Goal: Task Accomplishment & Management: Complete application form

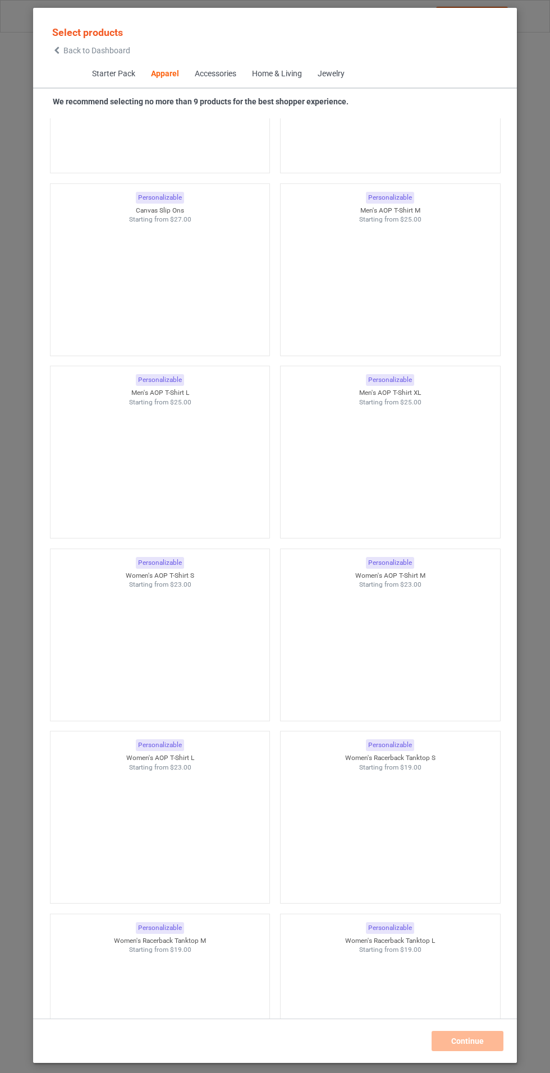
scroll to position [3302, 0]
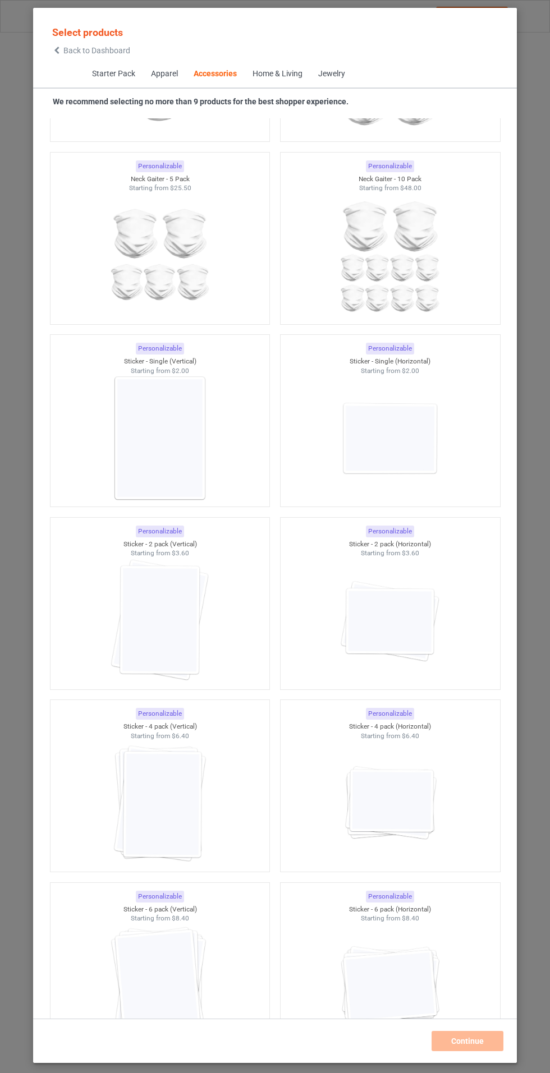
scroll to position [7211, 0]
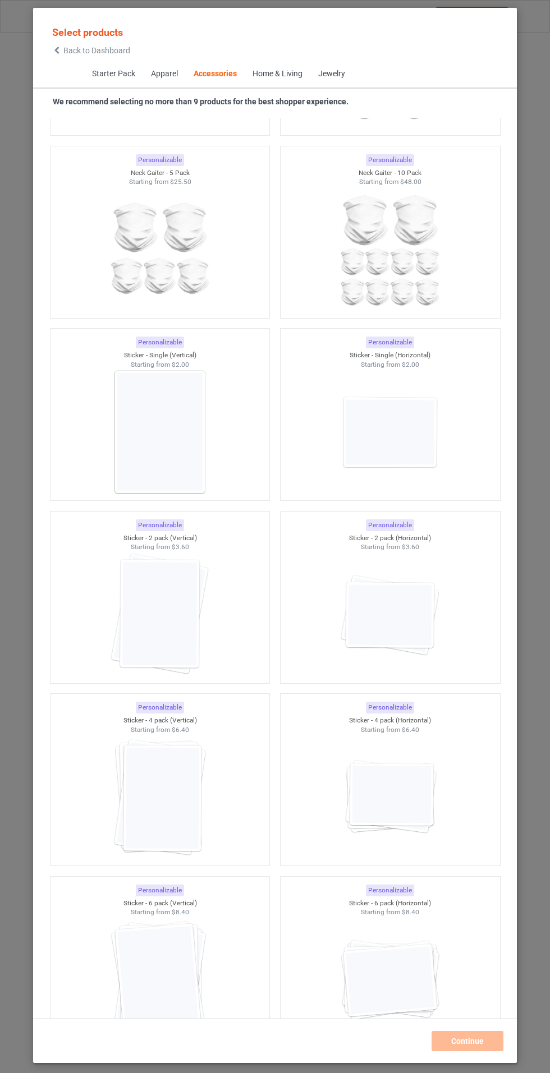
click at [411, 444] on img at bounding box center [389, 432] width 100 height 126
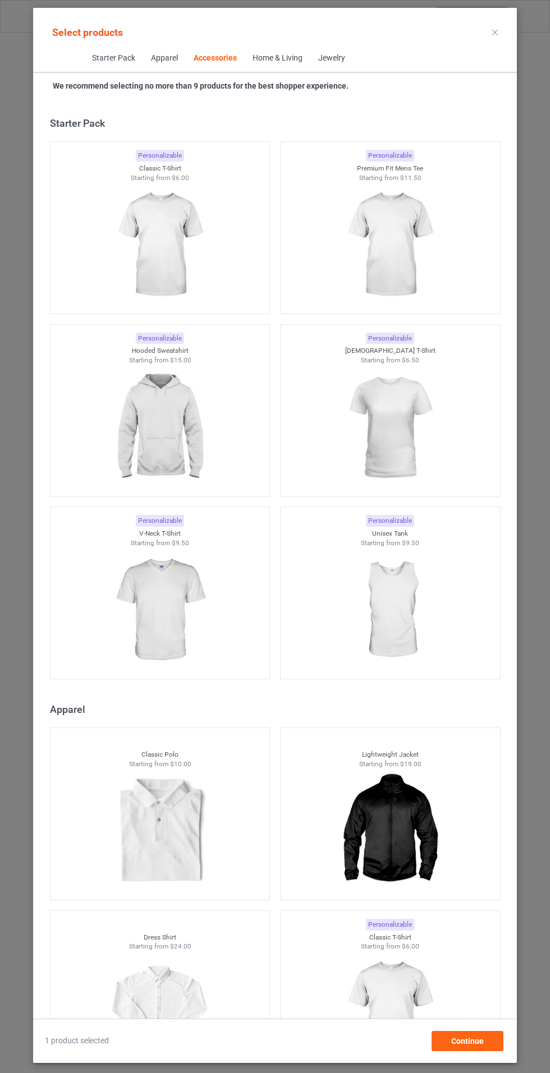
click at [171, 275] on img at bounding box center [159, 245] width 100 height 126
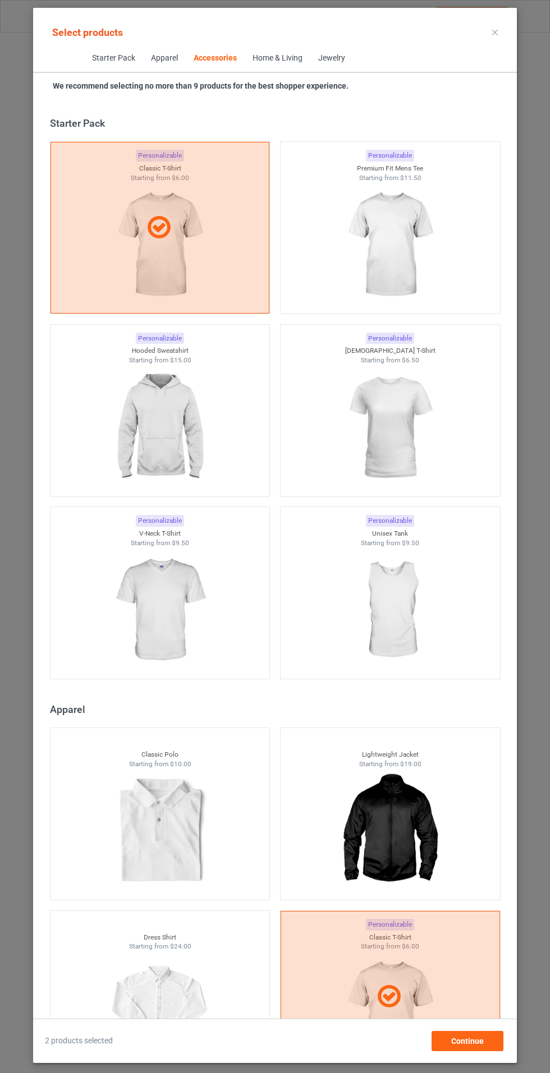
click at [382, 256] on img at bounding box center [389, 245] width 100 height 126
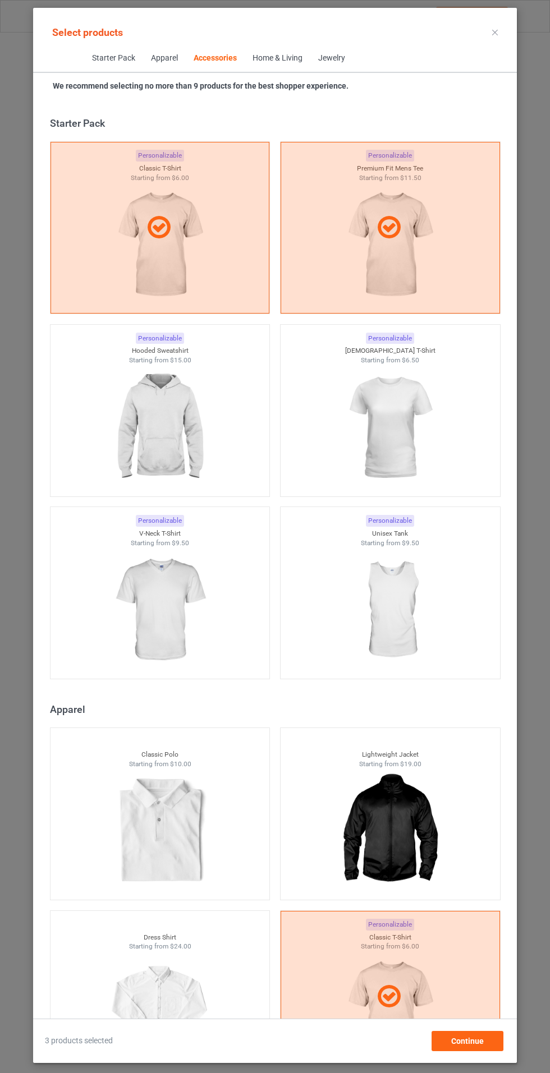
click at [161, 431] on img at bounding box center [159, 428] width 100 height 126
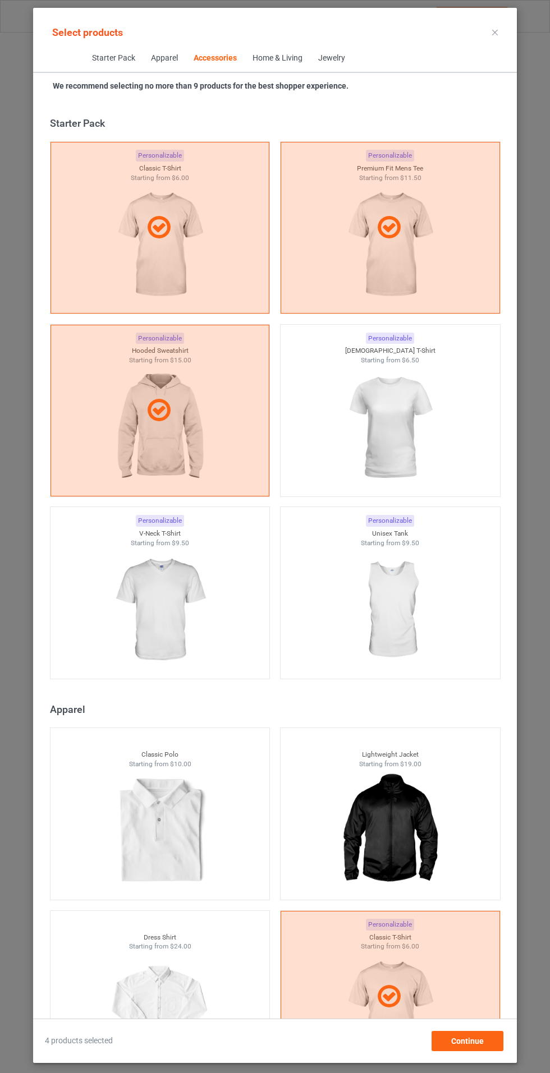
click at [369, 417] on img at bounding box center [389, 428] width 100 height 126
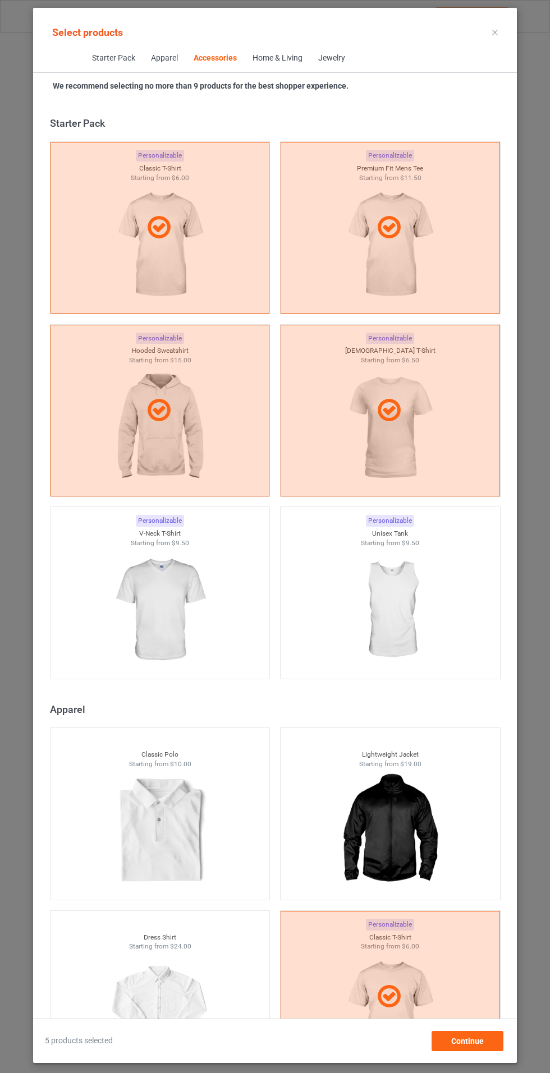
click at [175, 650] on img at bounding box center [159, 611] width 100 height 126
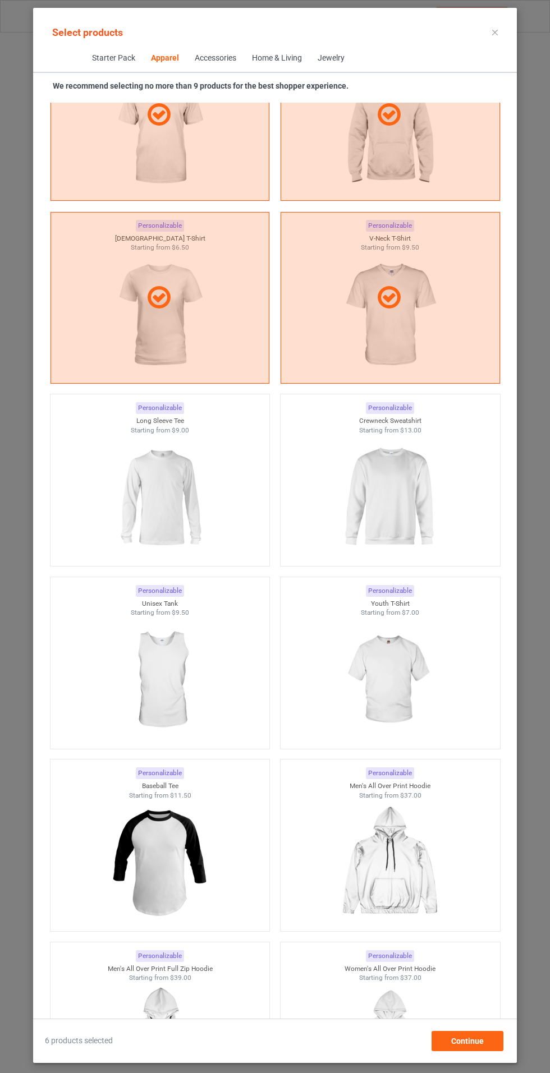
scroll to position [1248, 0]
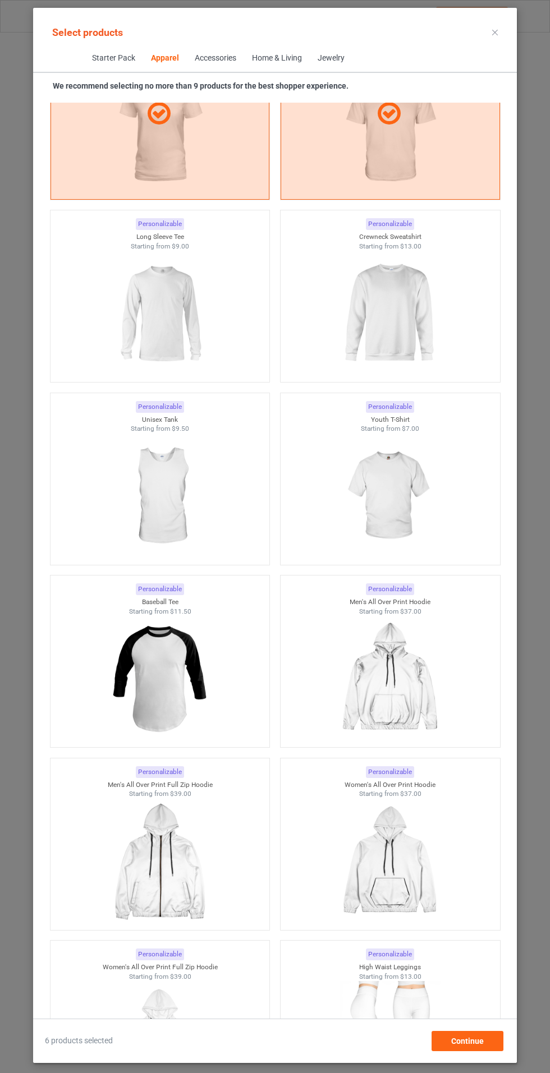
click at [155, 335] on img at bounding box center [159, 314] width 100 height 126
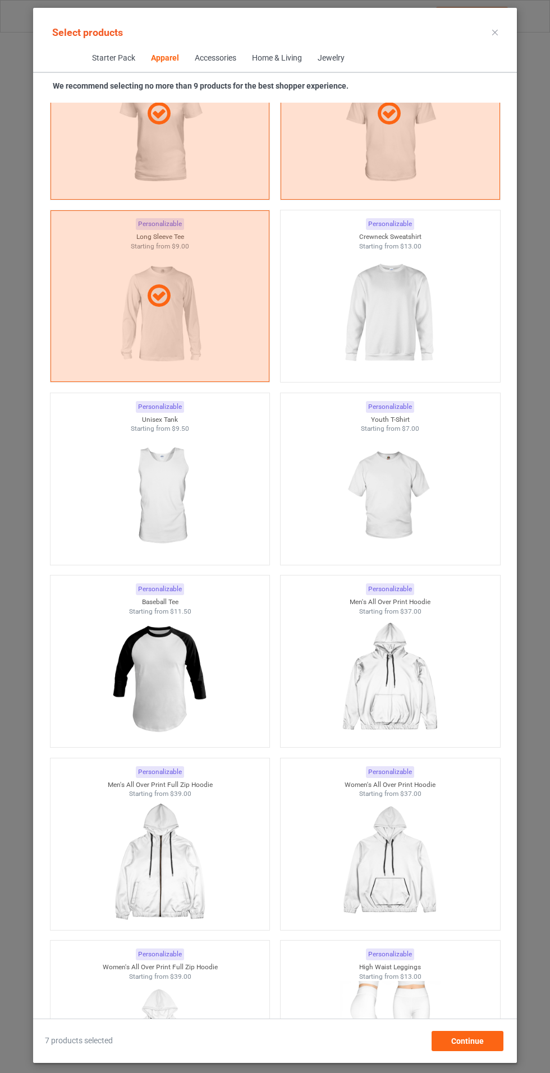
click at [374, 319] on img at bounding box center [389, 314] width 100 height 126
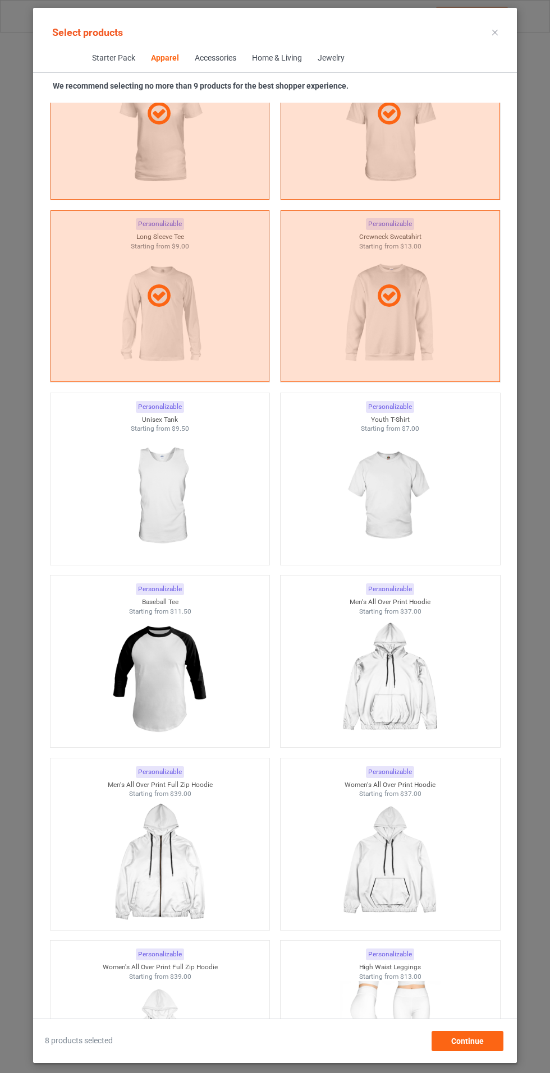
click at [393, 552] on img at bounding box center [389, 497] width 100 height 126
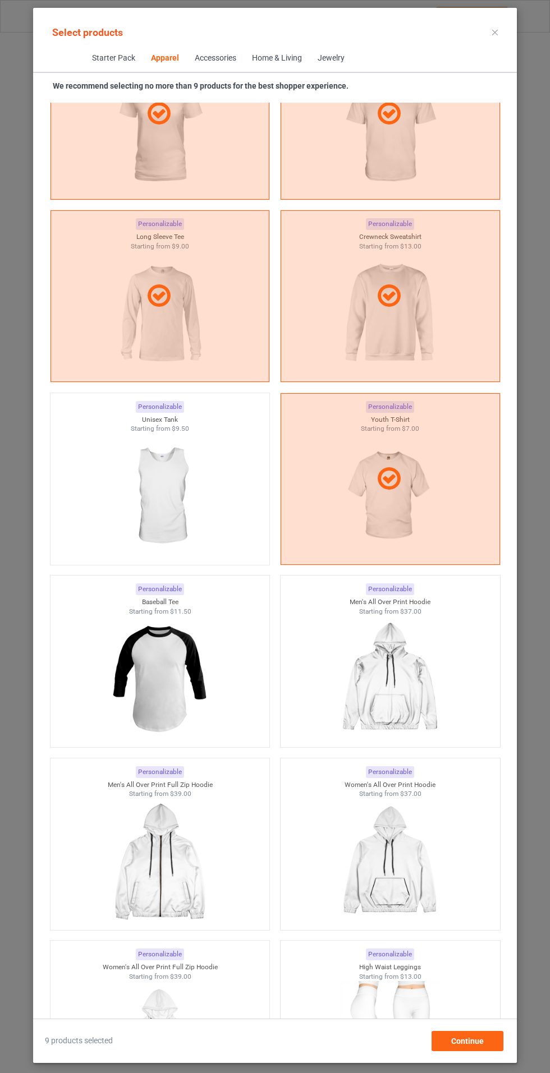
click at [495, 32] on icon at bounding box center [495, 33] width 6 height 6
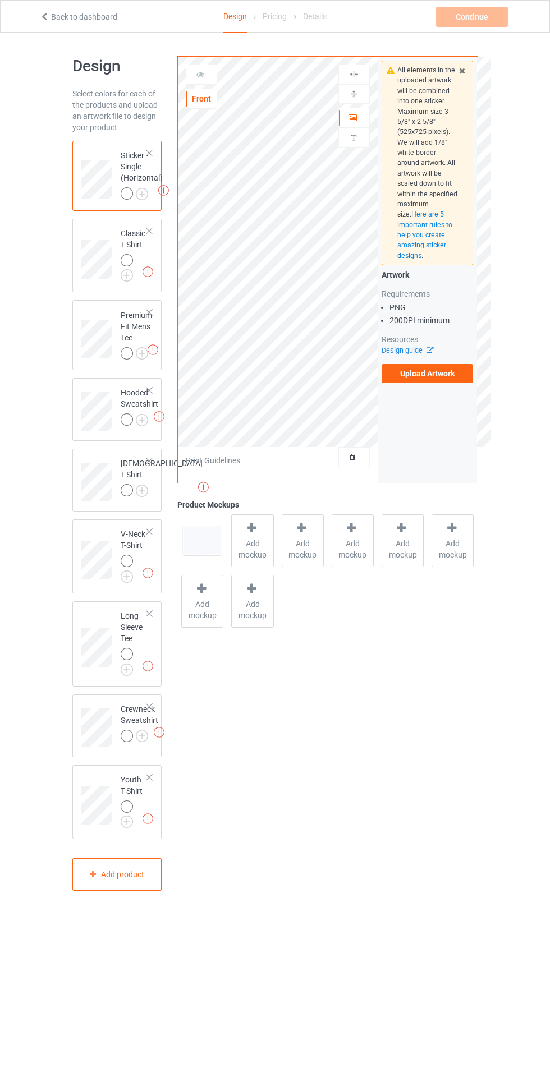
click at [0, 0] on img at bounding box center [0, 0] width 0 height 0
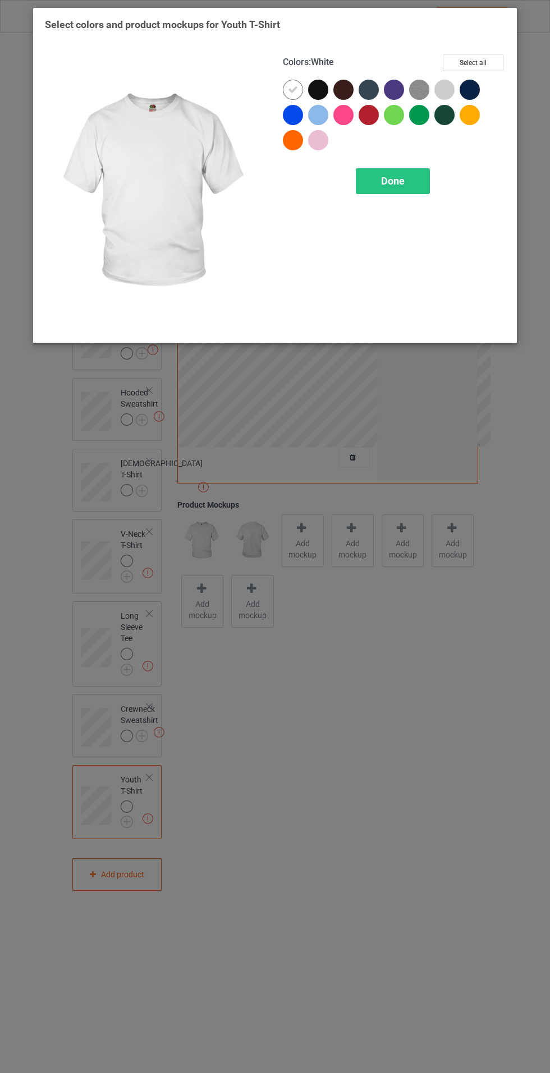
click at [425, 192] on div "Done" at bounding box center [393, 181] width 74 height 26
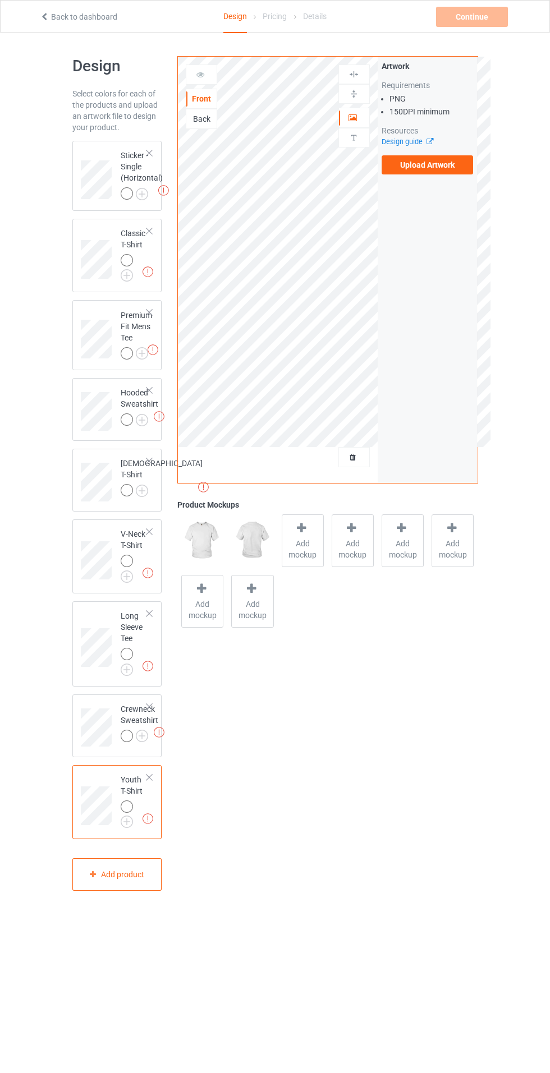
click at [0, 0] on img at bounding box center [0, 0] width 0 height 0
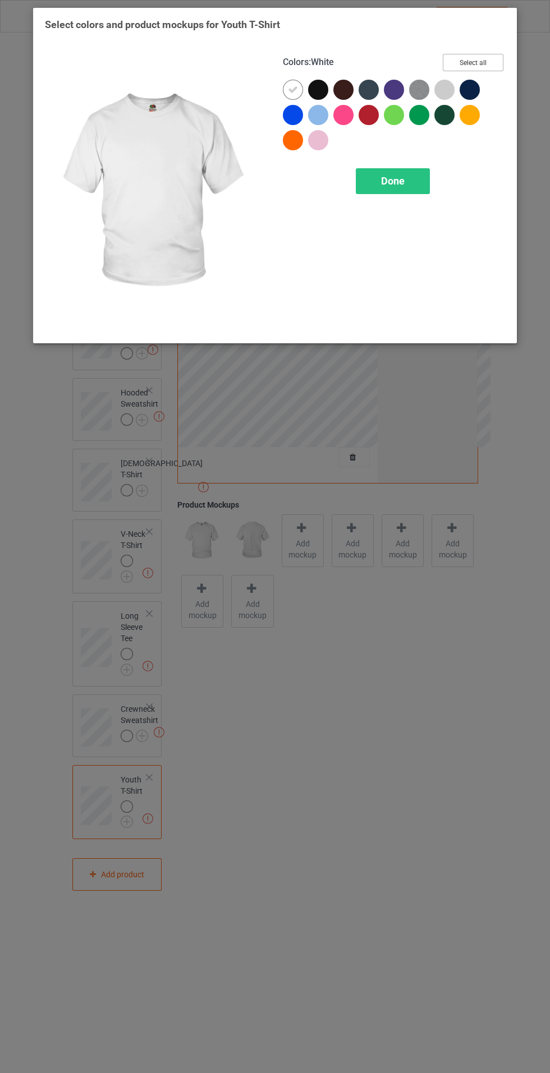
click at [495, 70] on button "Select all" at bounding box center [473, 62] width 61 height 17
click at [423, 176] on div "Done" at bounding box center [393, 181] width 74 height 26
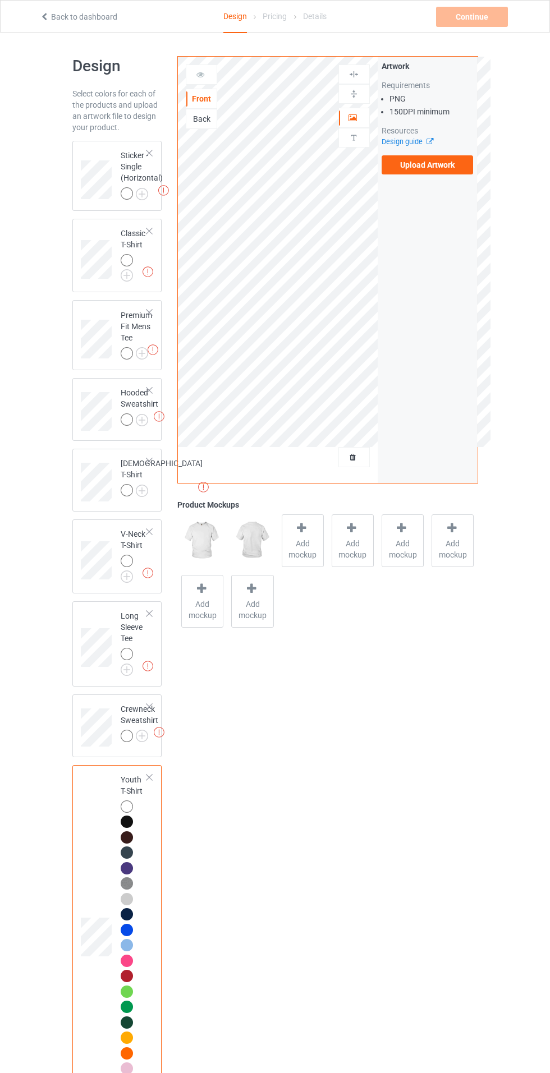
click at [0, 0] on img at bounding box center [0, 0] width 0 height 0
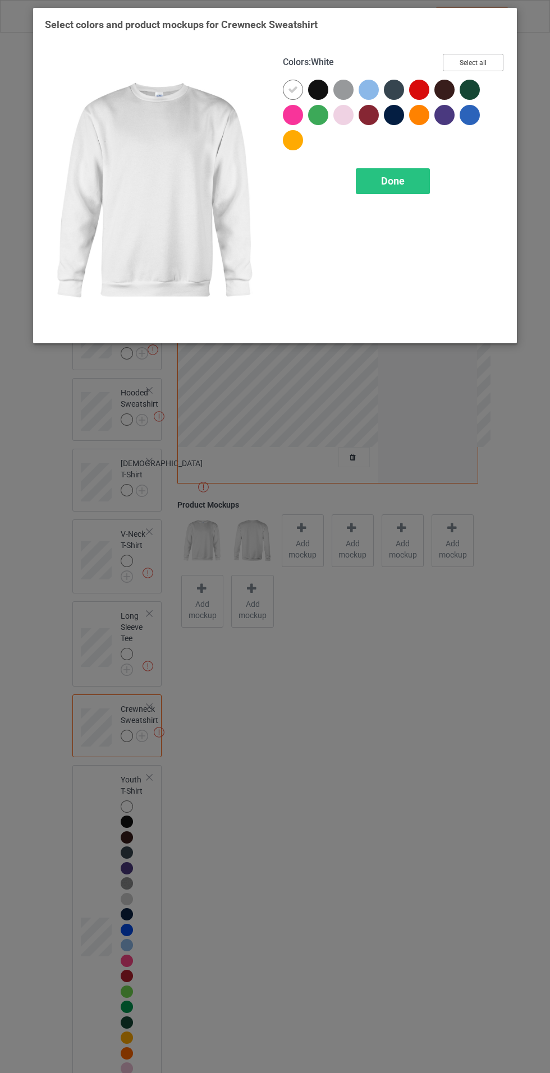
click at [485, 57] on button "Select all" at bounding box center [473, 62] width 61 height 17
click at [416, 168] on div "Done" at bounding box center [393, 181] width 74 height 26
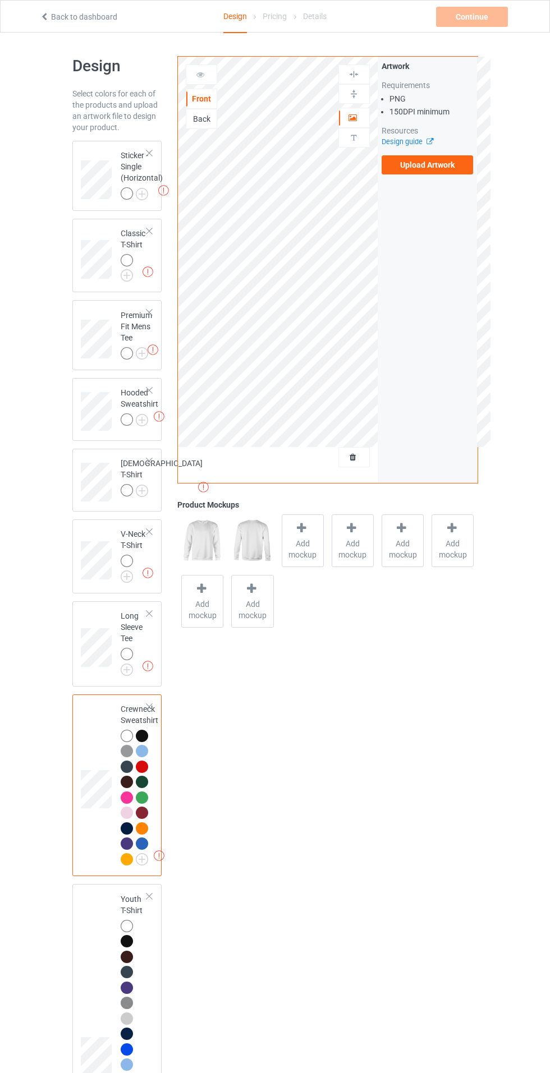
click at [0, 0] on img at bounding box center [0, 0] width 0 height 0
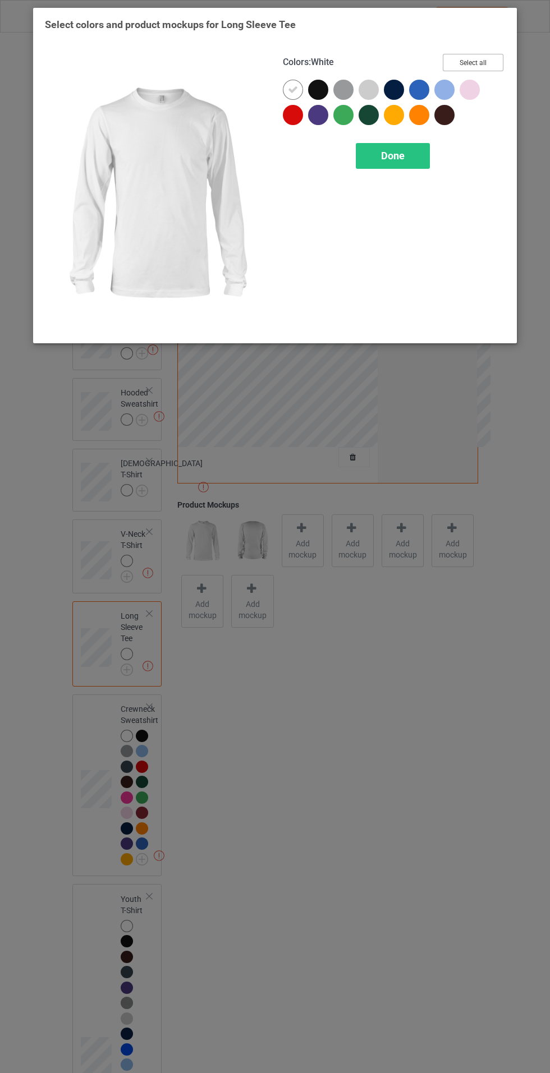
click at [492, 58] on button "Select all" at bounding box center [473, 62] width 61 height 17
click at [407, 149] on div "Done" at bounding box center [393, 156] width 74 height 26
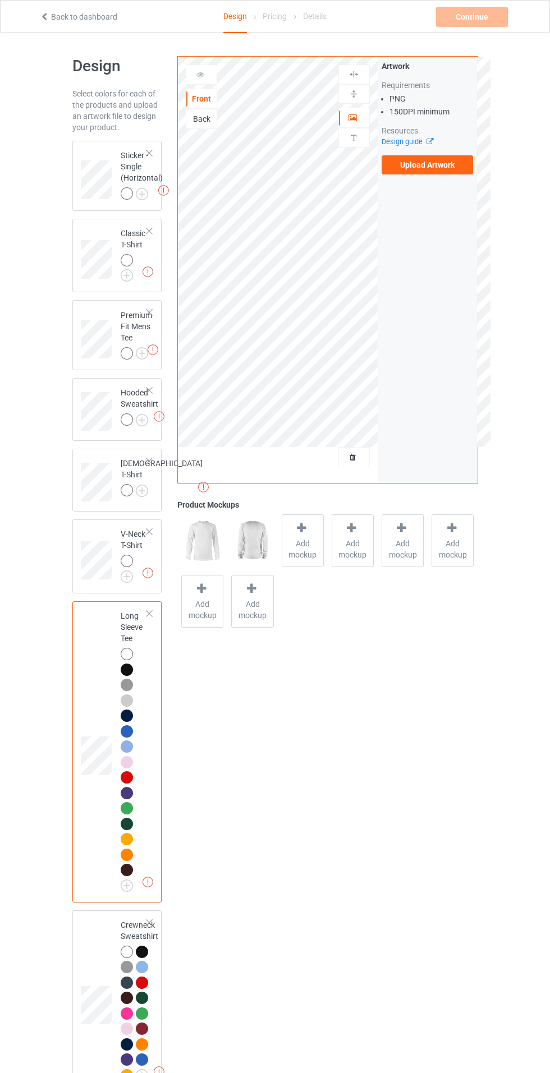
click at [0, 0] on img at bounding box center [0, 0] width 0 height 0
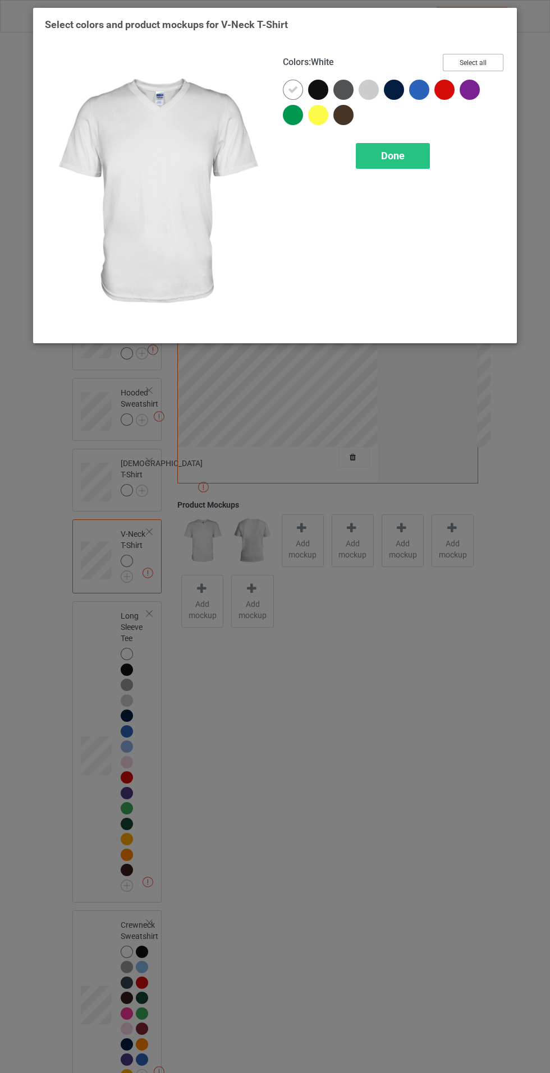
click at [493, 65] on button "Select all" at bounding box center [473, 62] width 61 height 17
click at [420, 156] on div "Done" at bounding box center [393, 156] width 74 height 26
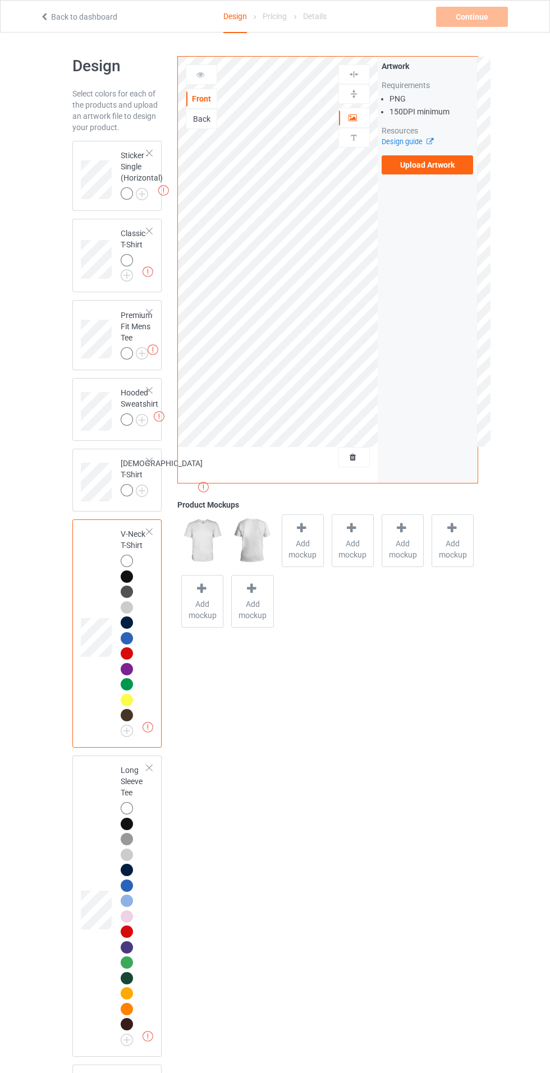
click at [0, 0] on img at bounding box center [0, 0] width 0 height 0
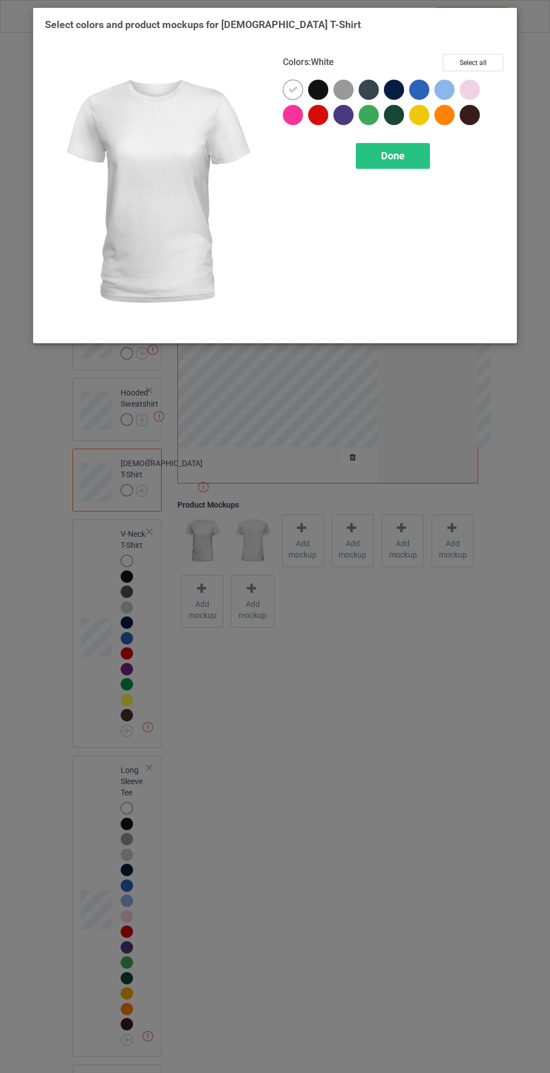
click at [486, 55] on button "Select all" at bounding box center [473, 62] width 61 height 17
click at [413, 158] on div "Done" at bounding box center [393, 156] width 74 height 26
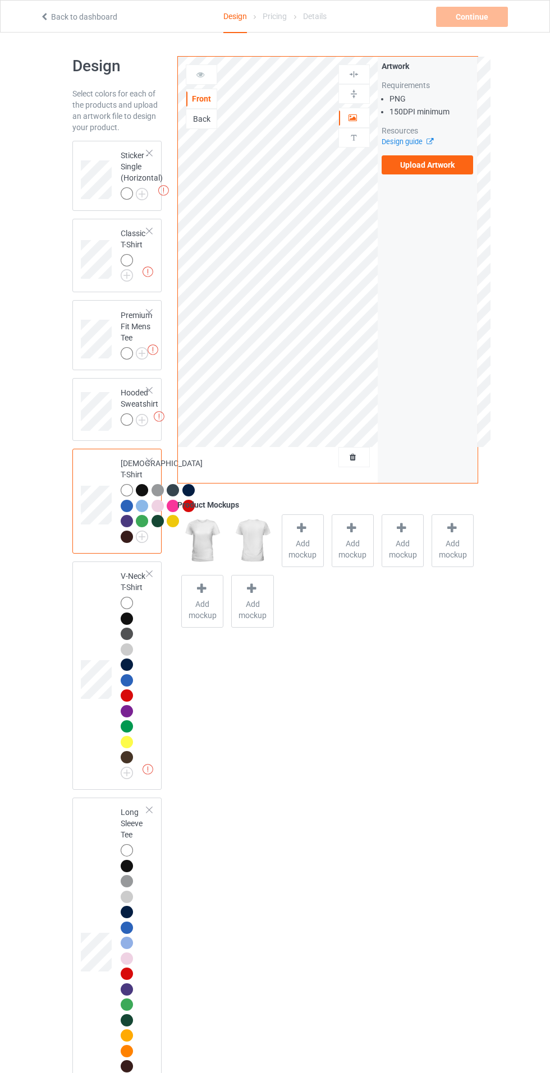
click at [0, 0] on img at bounding box center [0, 0] width 0 height 0
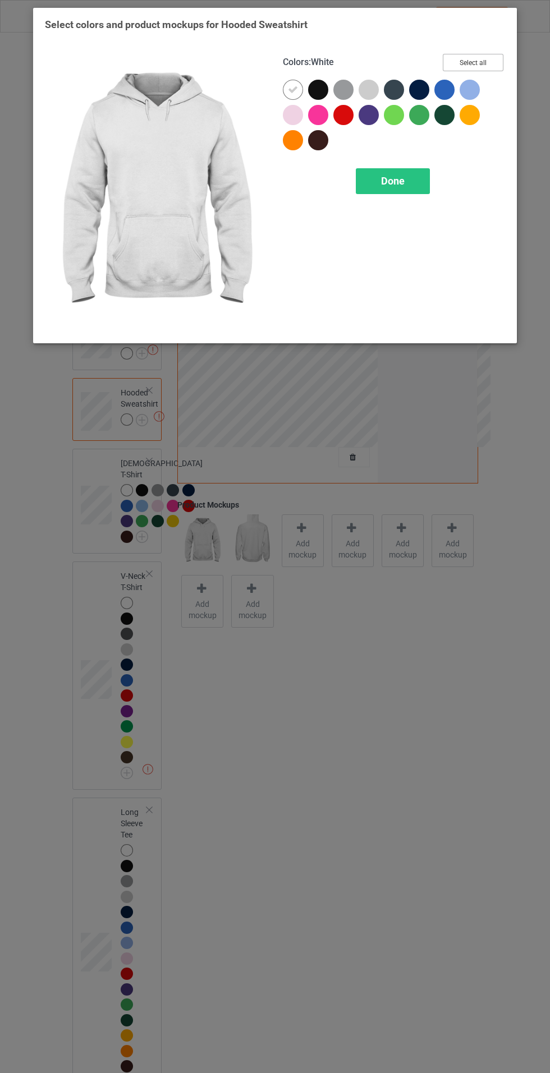
click at [486, 56] on button "Select all" at bounding box center [473, 62] width 61 height 17
click at [392, 181] on span "Done" at bounding box center [393, 181] width 24 height 12
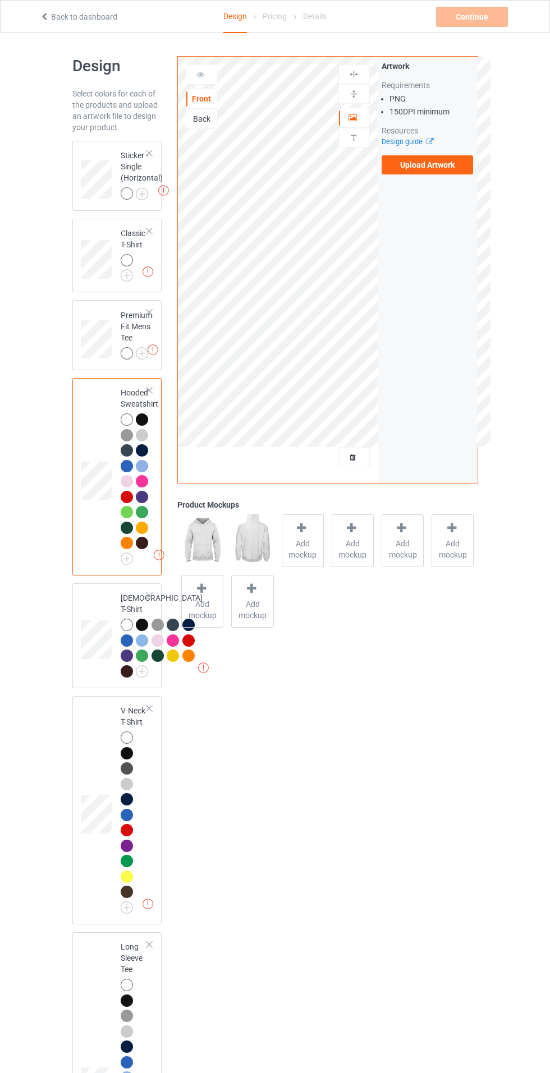
click at [0, 0] on img at bounding box center [0, 0] width 0 height 0
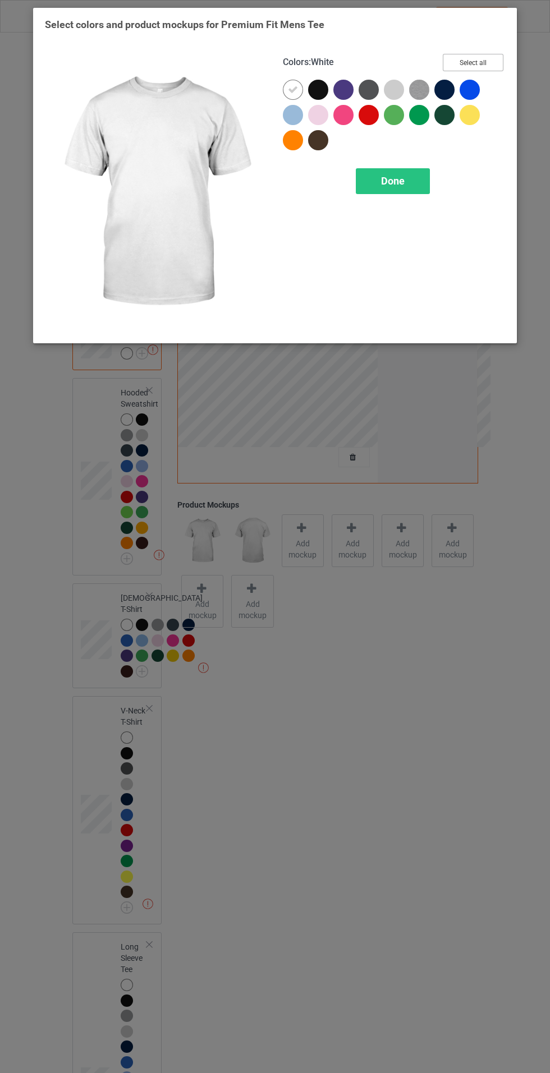
click at [479, 54] on button "Select all" at bounding box center [473, 62] width 61 height 17
click at [392, 180] on span "Done" at bounding box center [393, 181] width 24 height 12
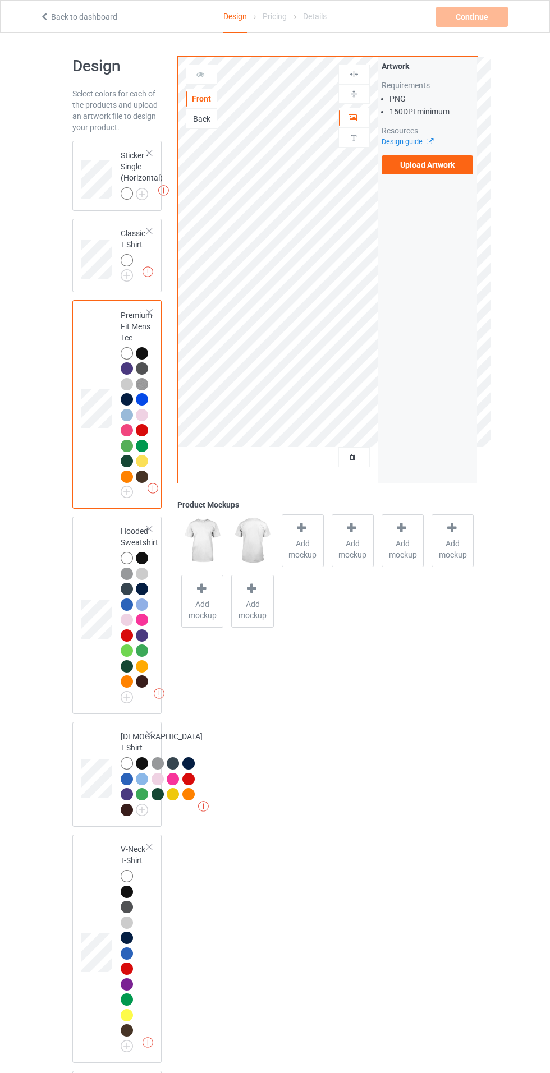
click at [0, 0] on img at bounding box center [0, 0] width 0 height 0
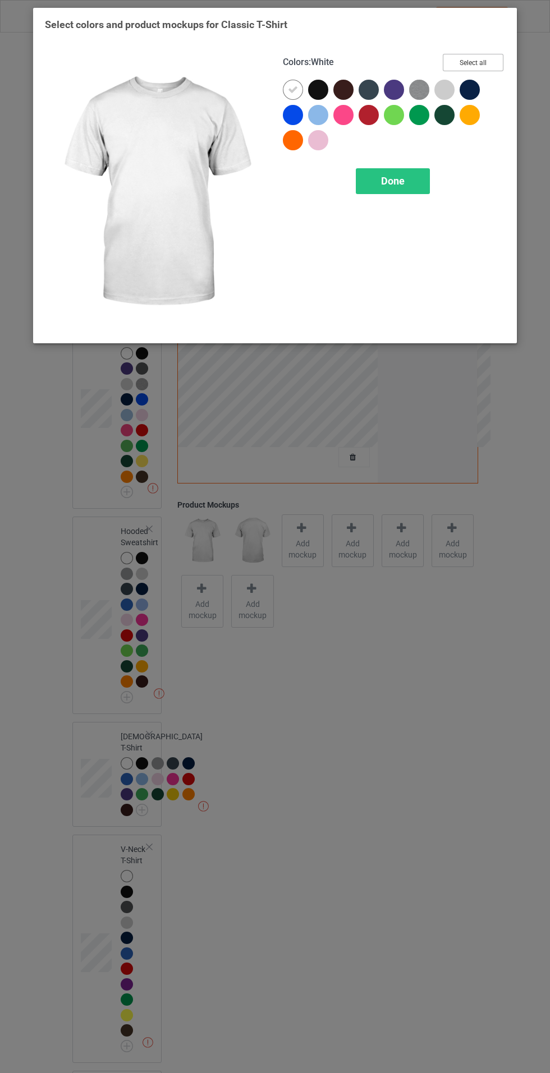
click at [485, 67] on button "Select all" at bounding box center [473, 62] width 61 height 17
click at [392, 182] on span "Done" at bounding box center [393, 181] width 24 height 12
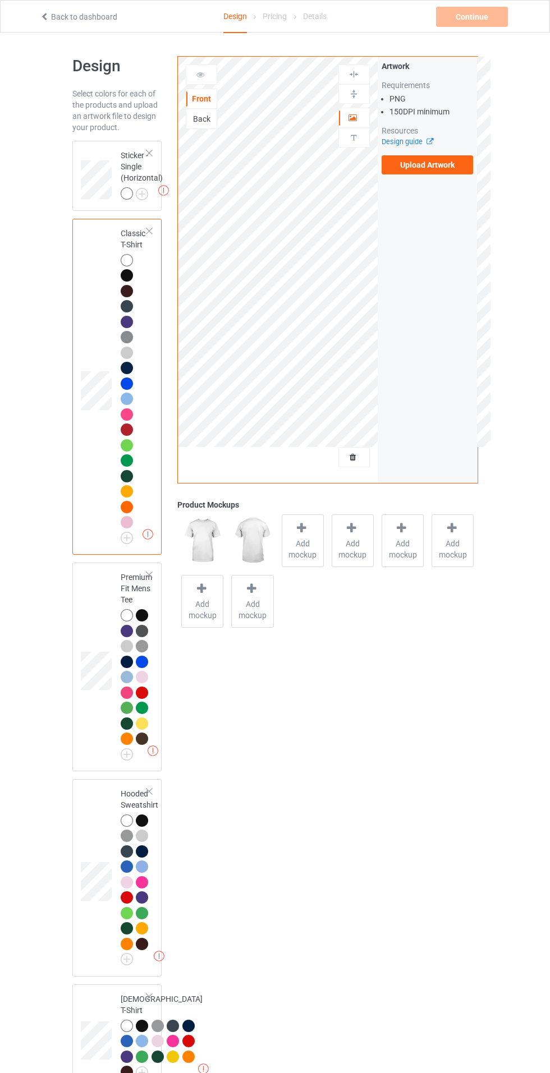
click at [439, 165] on label "Upload Artwork" at bounding box center [428, 164] width 92 height 19
click at [0, 0] on input "Upload Artwork" at bounding box center [0, 0] width 0 height 0
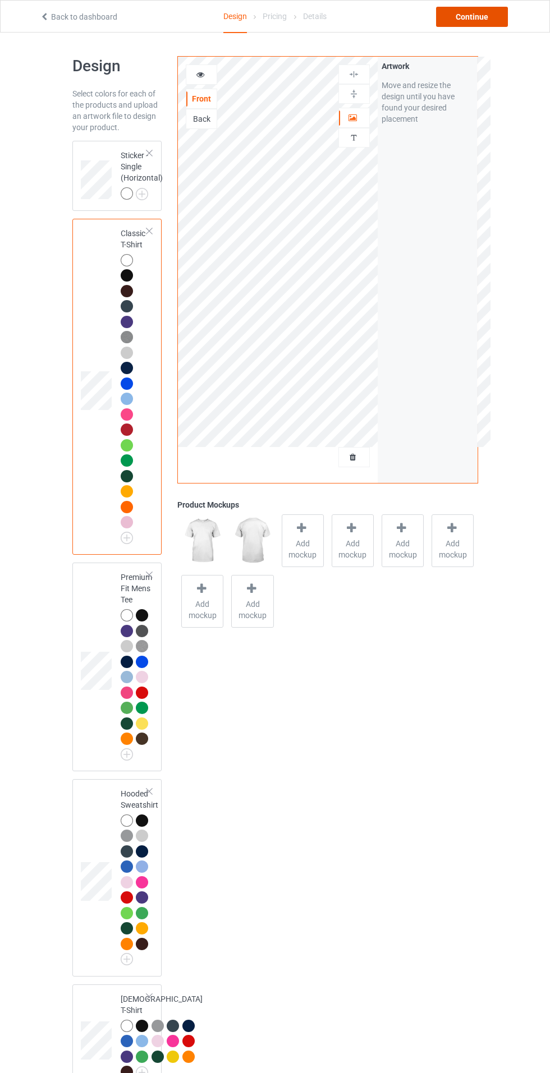
click at [491, 22] on div "Continue" at bounding box center [472, 17] width 72 height 20
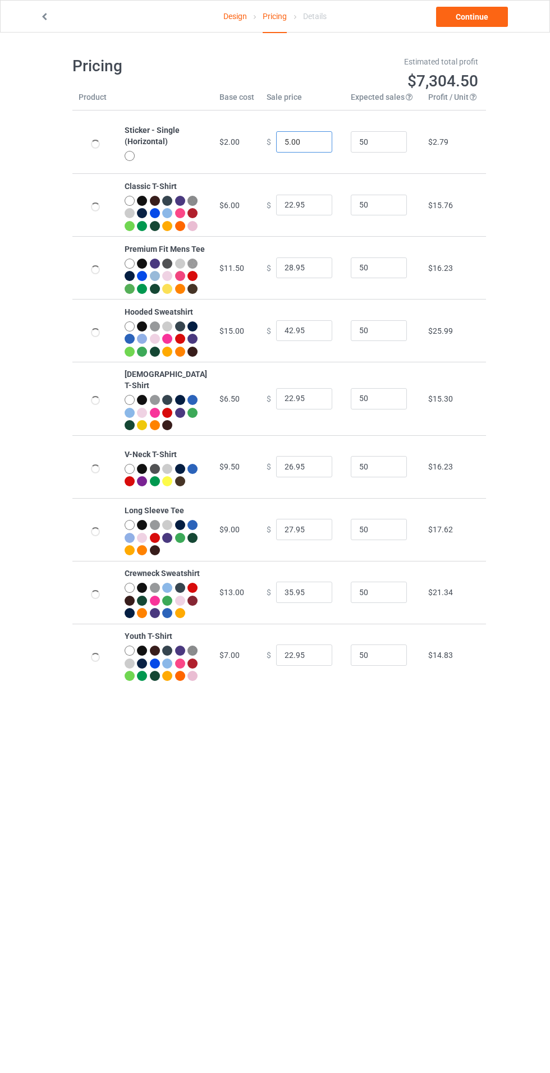
click at [279, 142] on input "5.00" at bounding box center [304, 141] width 56 height 21
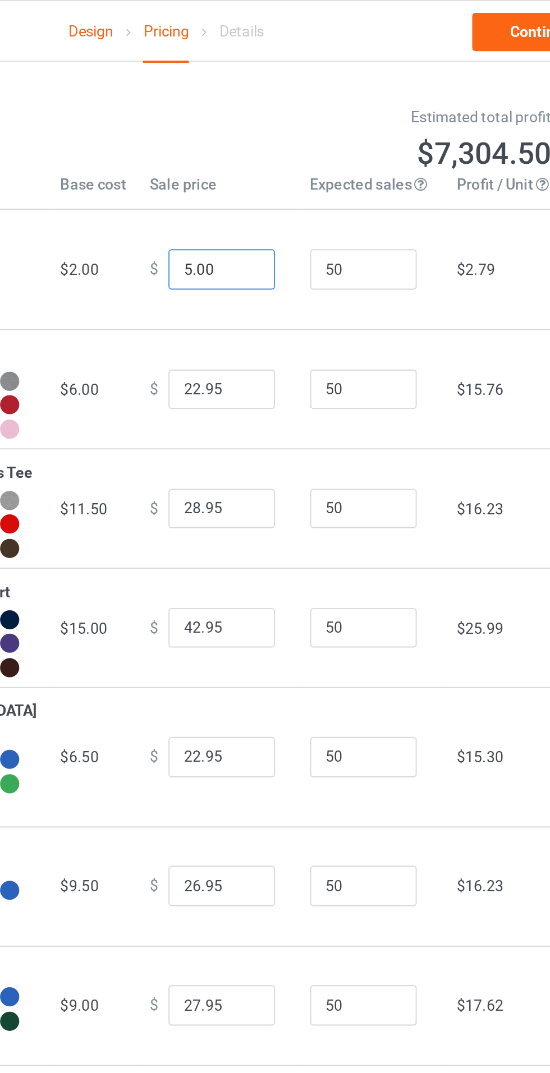
click at [277, 140] on input "5.00" at bounding box center [304, 141] width 56 height 21
type input "7.00"
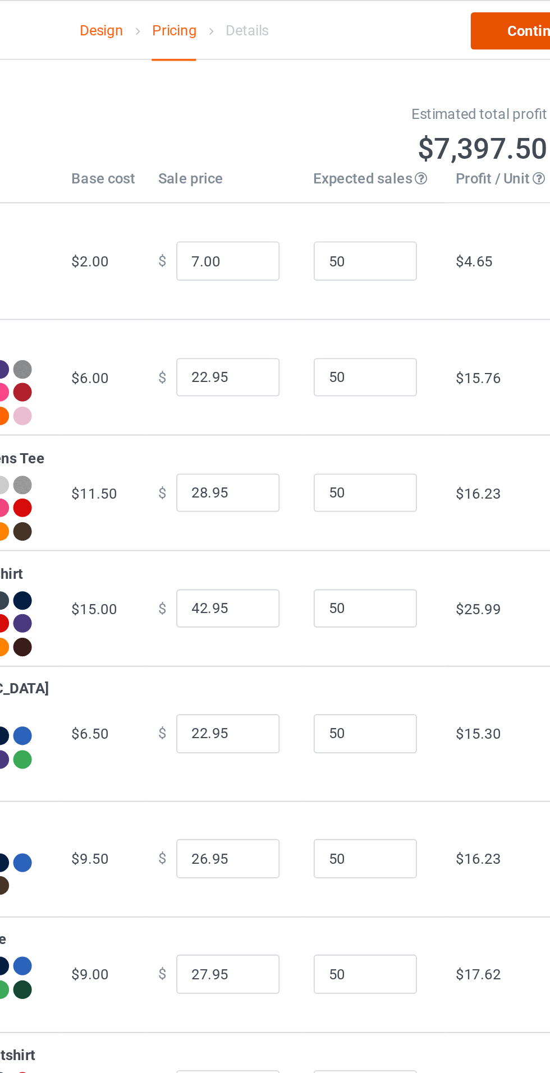
click at [457, 10] on link "Continue" at bounding box center [472, 17] width 72 height 20
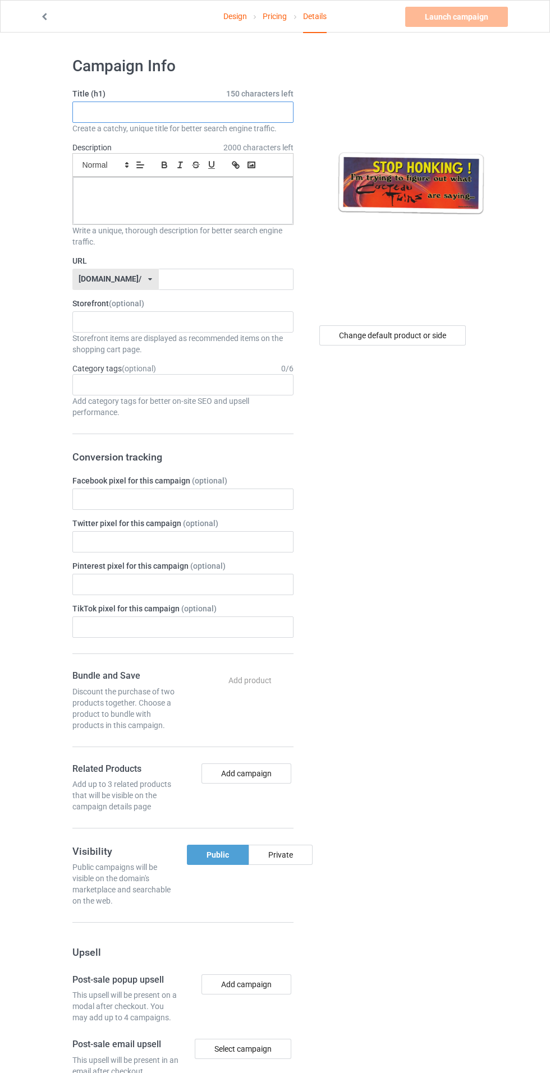
click at [122, 115] on input "text" at bounding box center [182, 112] width 221 height 21
click at [118, 98] on label "Title (h1) 150 characters left" at bounding box center [182, 93] width 221 height 11
click at [127, 120] on input "text" at bounding box center [182, 112] width 221 height 21
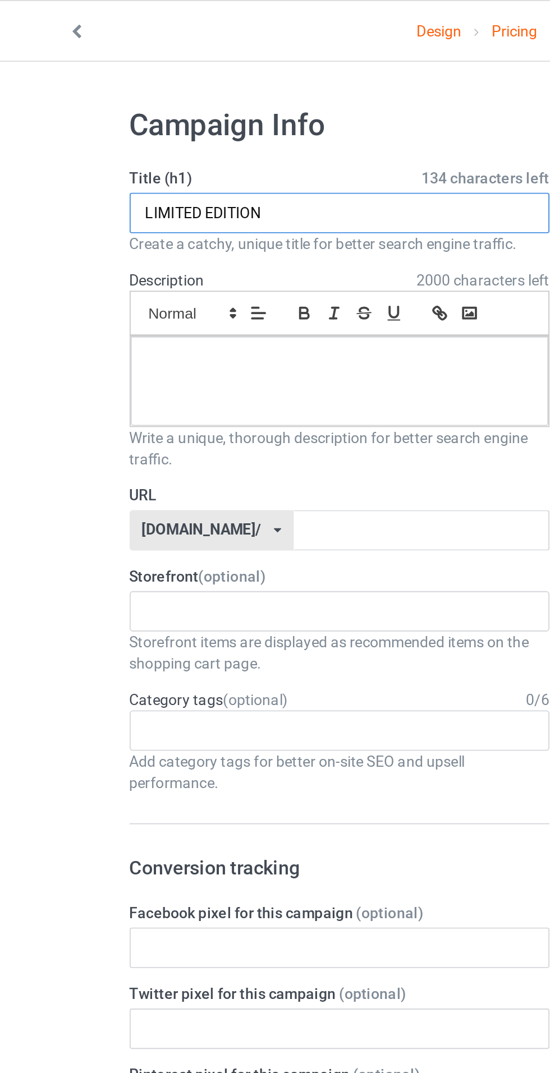
type input "LIMITED EDITION"
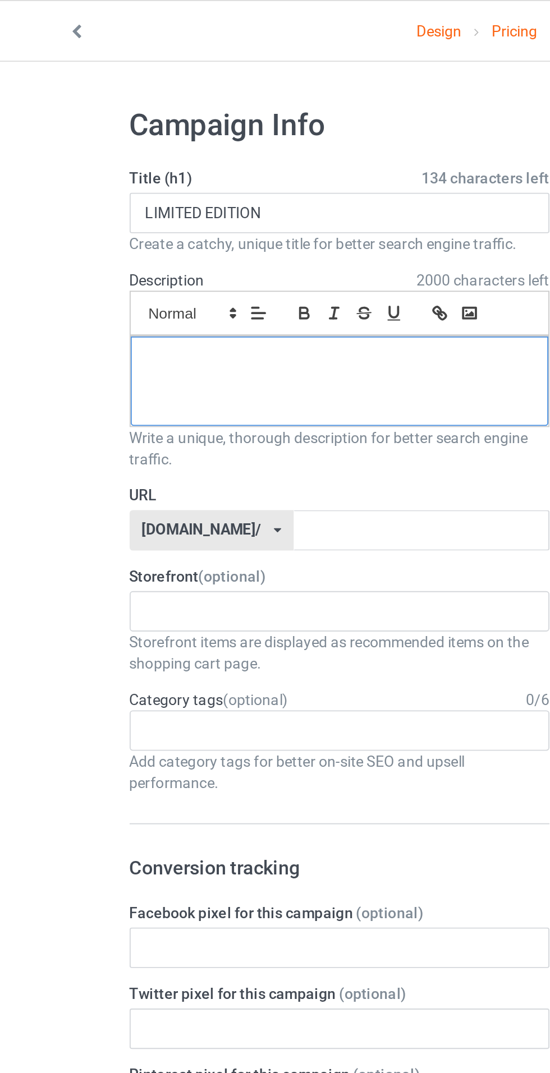
click at [111, 200] on div at bounding box center [183, 200] width 220 height 47
click at [167, 279] on input "text" at bounding box center [226, 279] width 135 height 21
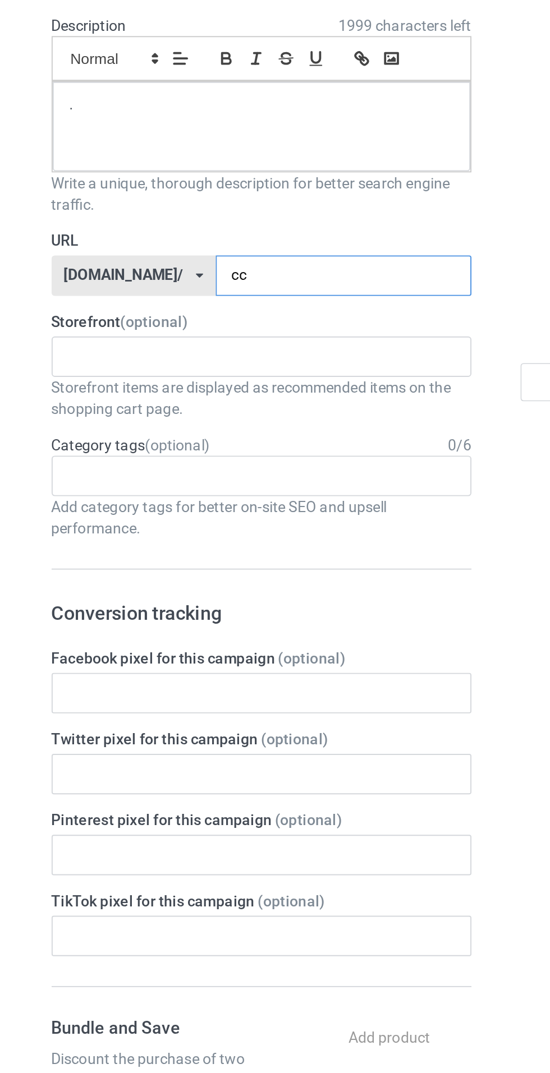
type input "cct"
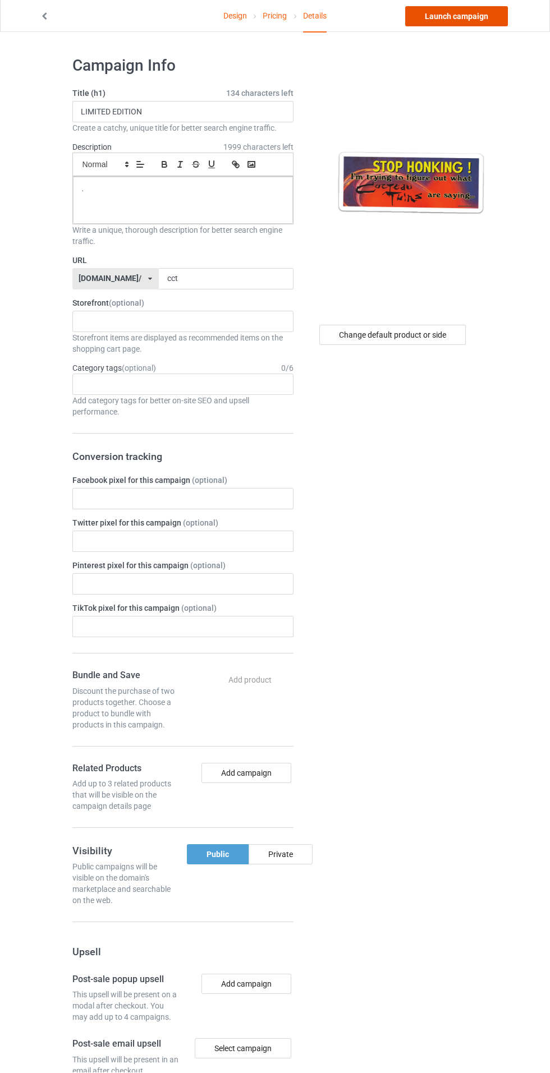
click at [435, 14] on link "Launch campaign" at bounding box center [456, 17] width 103 height 20
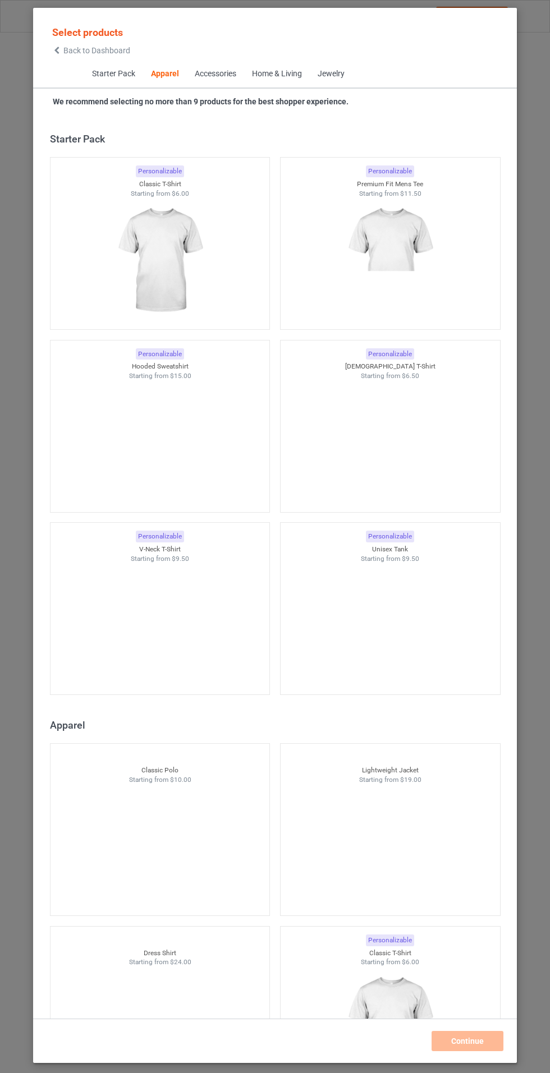
scroll to position [600, 0]
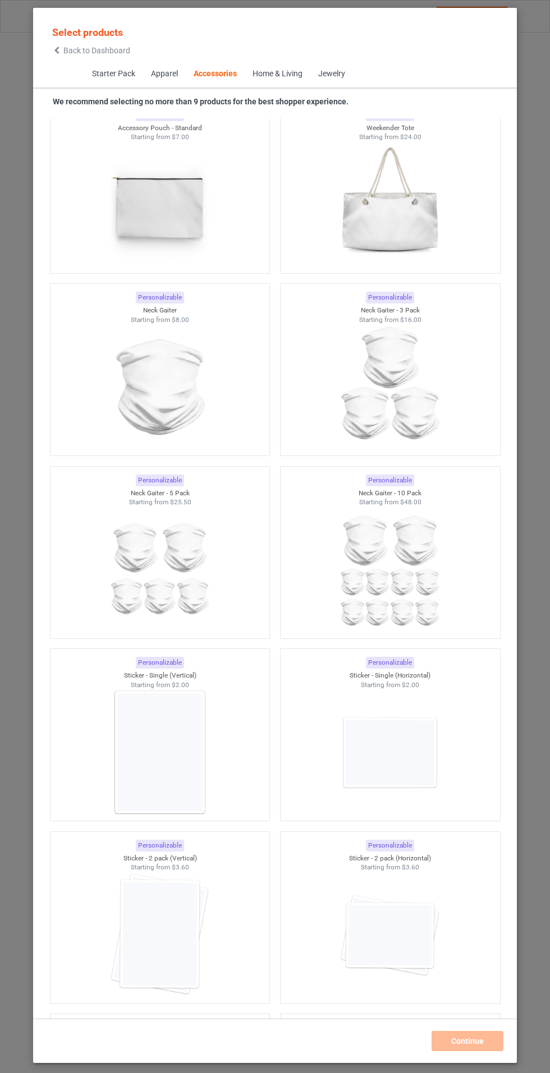
scroll to position [6875, 0]
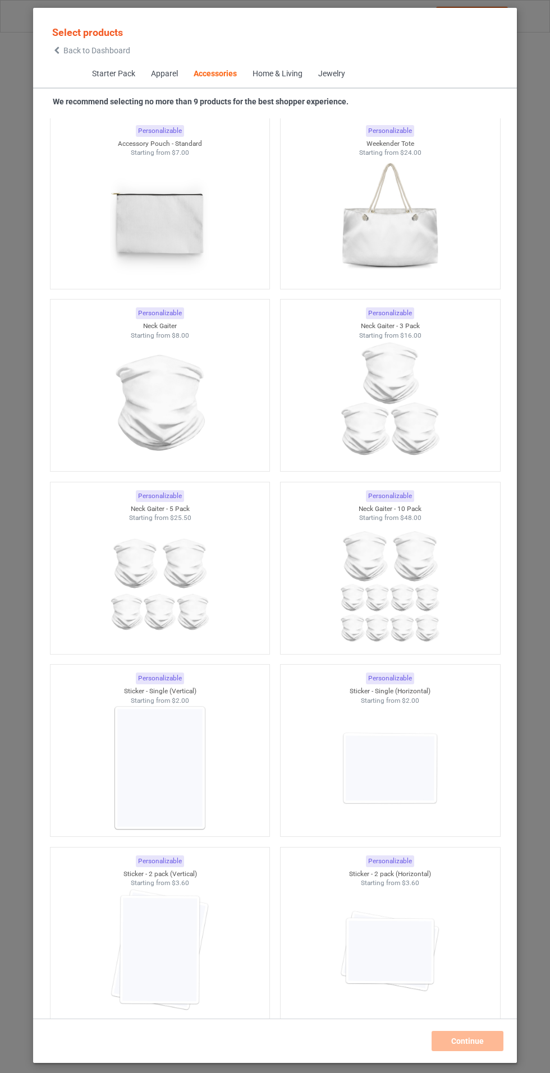
click at [392, 748] on img at bounding box center [389, 768] width 100 height 126
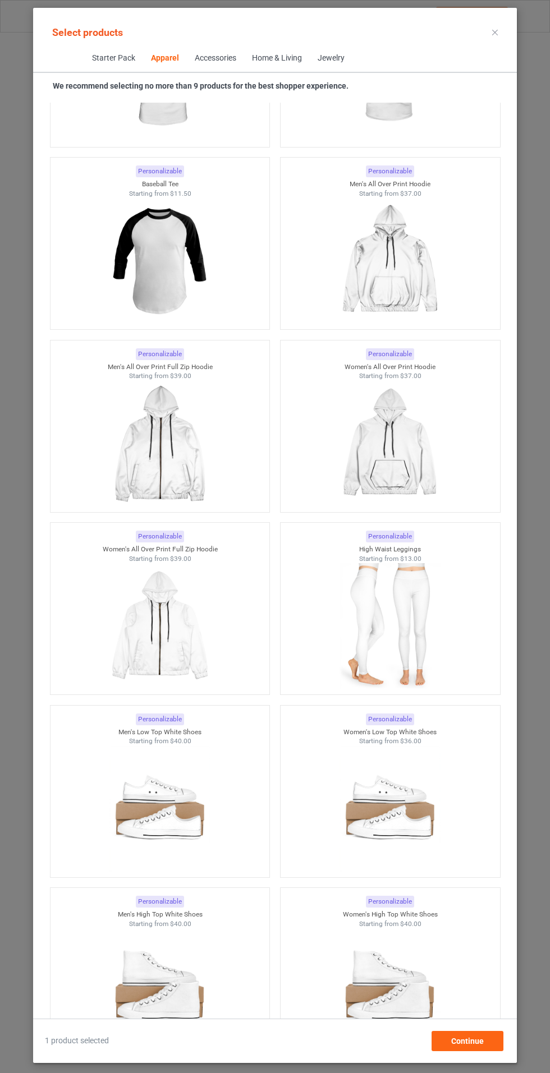
scroll to position [885, 0]
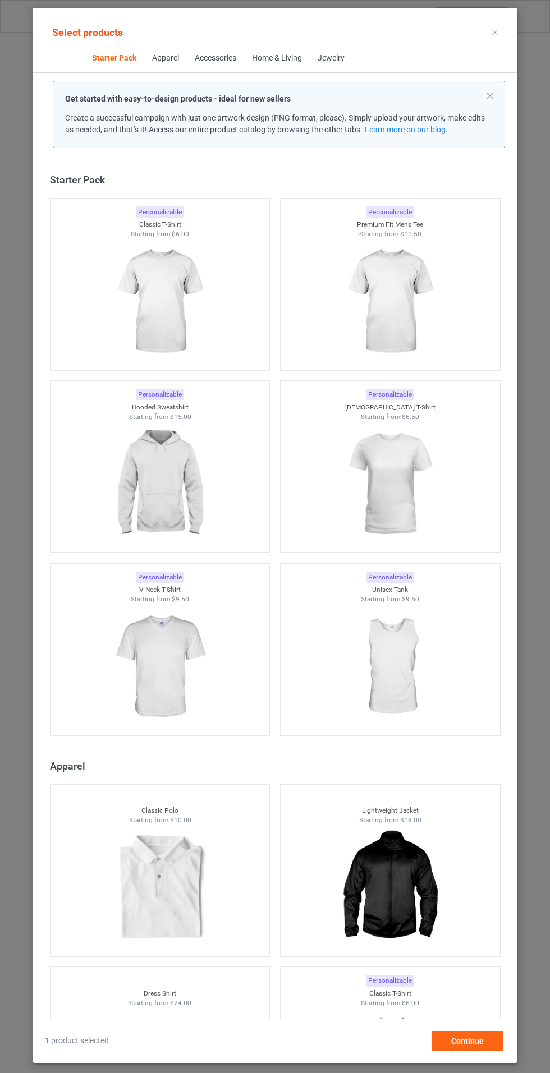
click at [191, 298] on img at bounding box center [159, 302] width 100 height 126
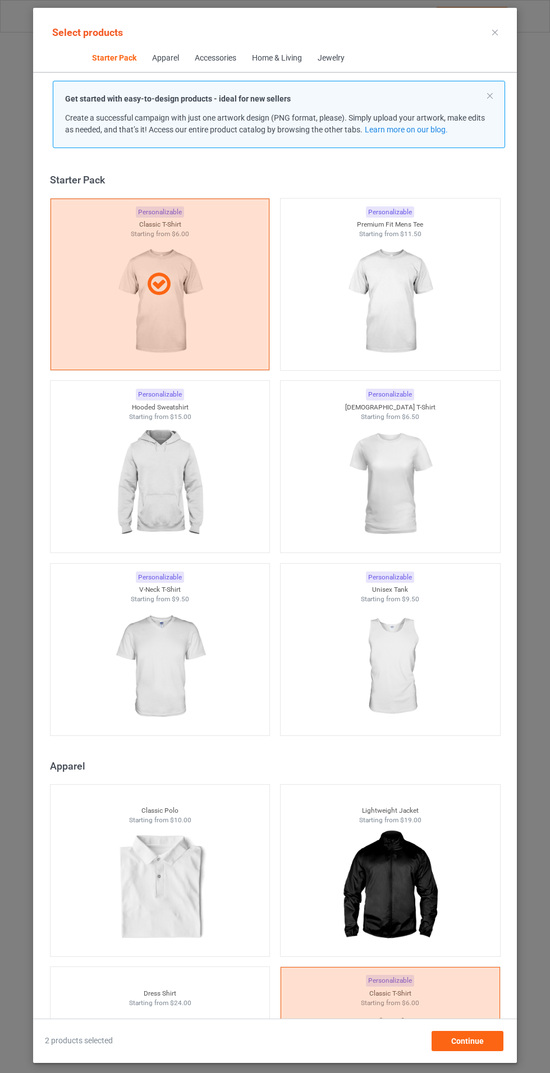
click at [399, 306] on img at bounding box center [389, 302] width 100 height 126
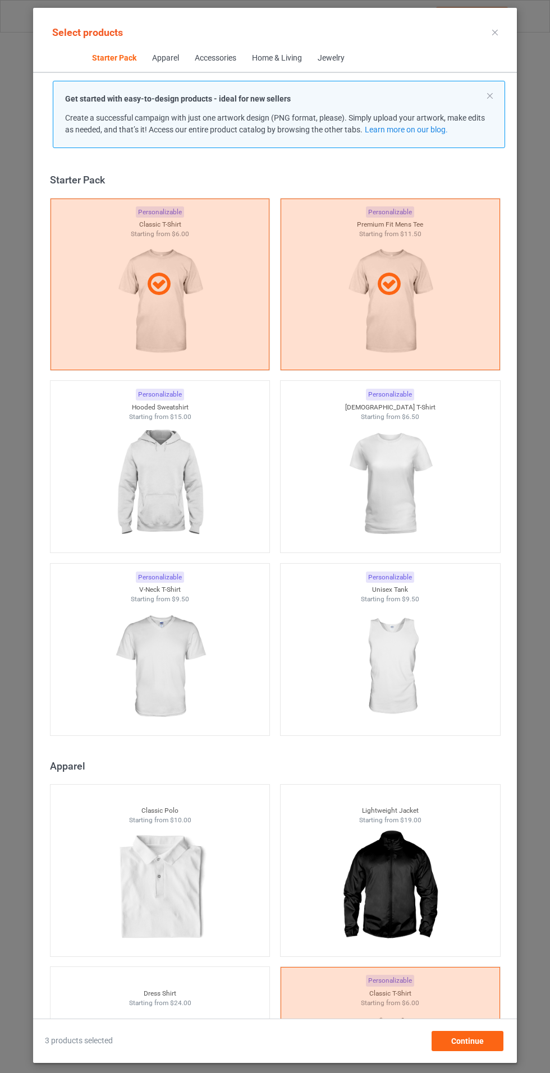
click at [374, 485] on img at bounding box center [389, 484] width 100 height 126
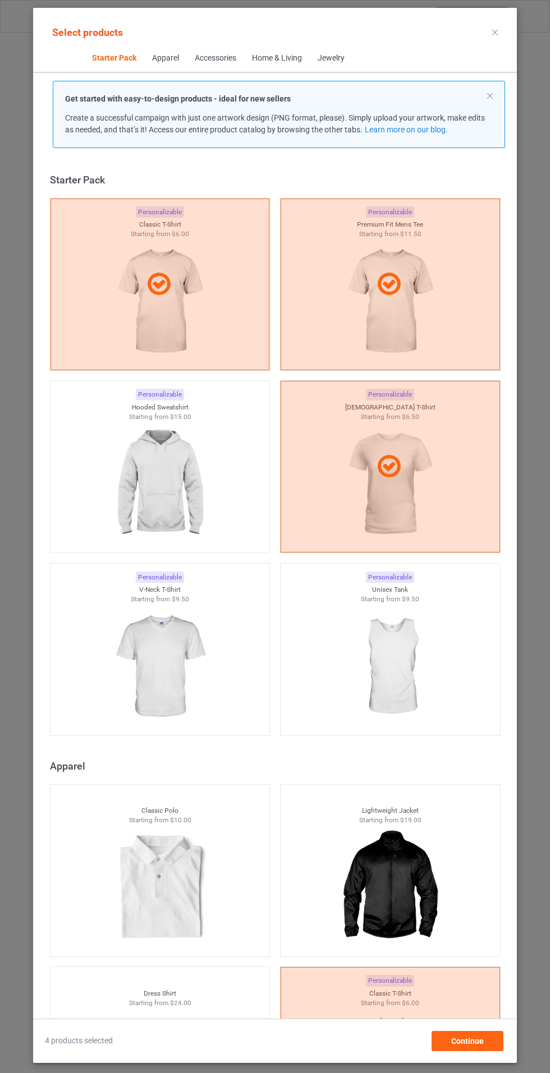
click at [186, 679] on img at bounding box center [159, 667] width 100 height 126
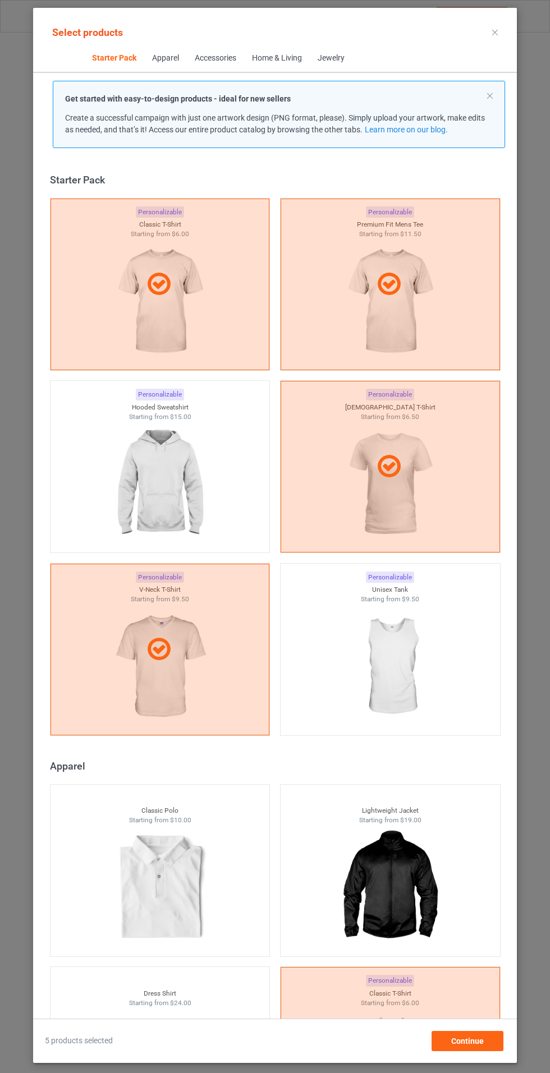
click at [195, 461] on img at bounding box center [159, 484] width 100 height 126
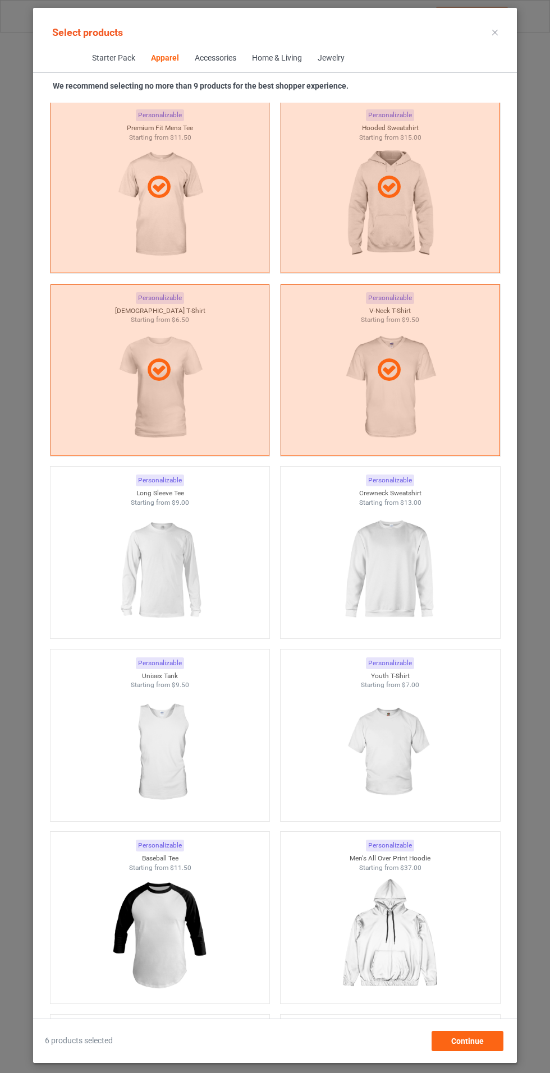
scroll to position [1020, 0]
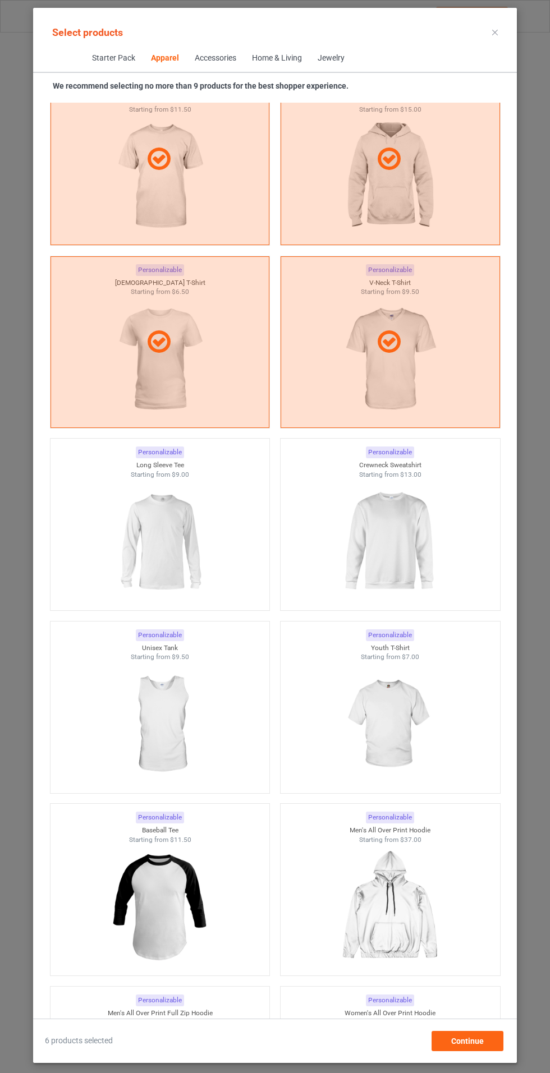
click at [207, 548] on img at bounding box center [159, 542] width 100 height 126
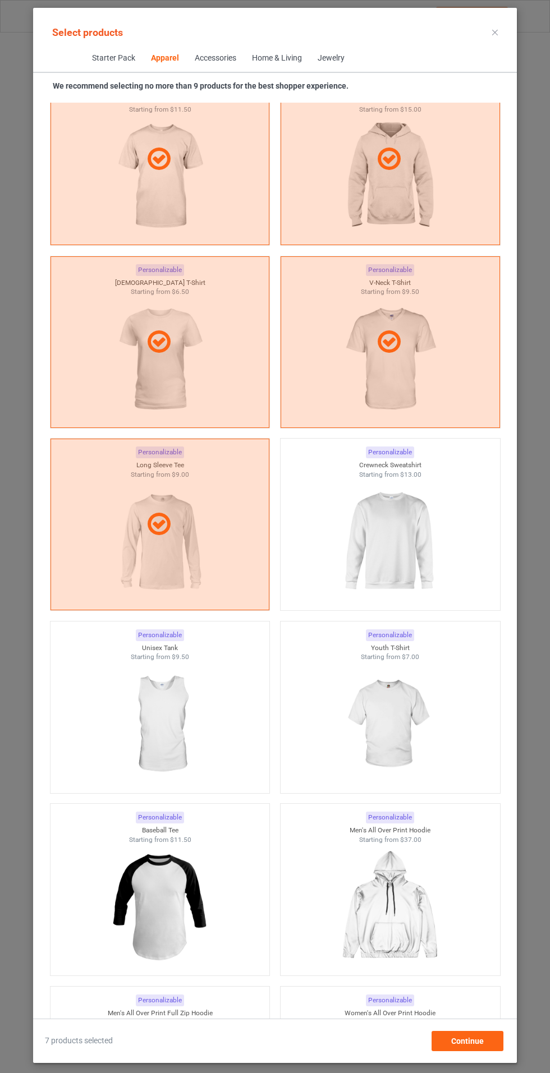
click at [360, 514] on img at bounding box center [389, 542] width 100 height 126
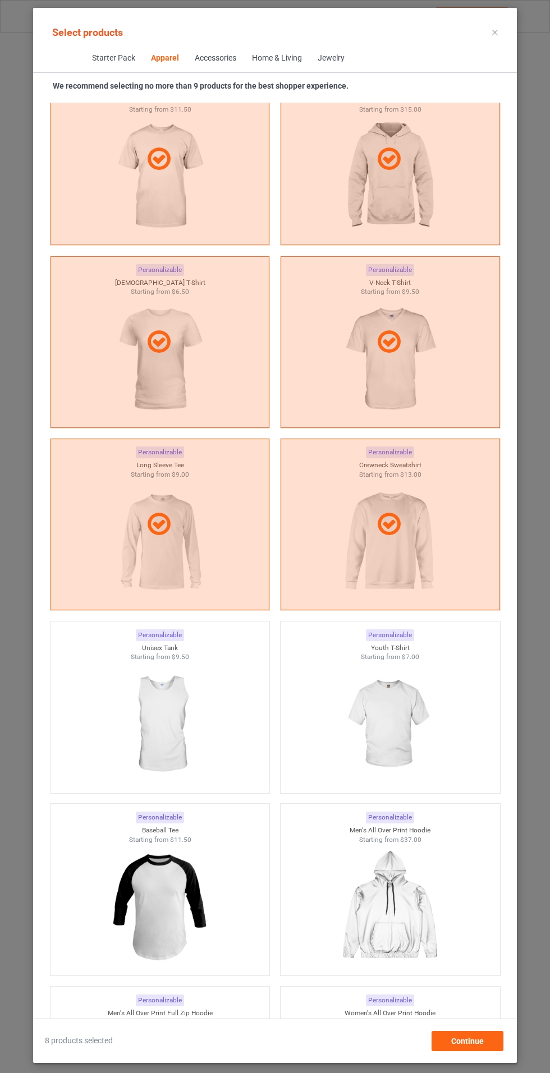
click at [196, 709] on img at bounding box center [159, 725] width 100 height 126
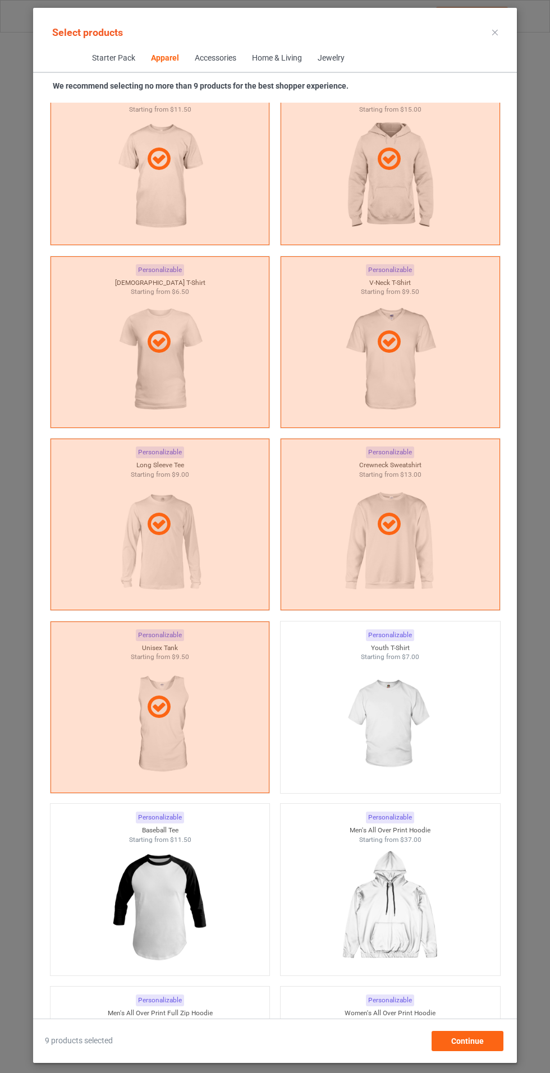
click at [410, 732] on img at bounding box center [389, 725] width 100 height 126
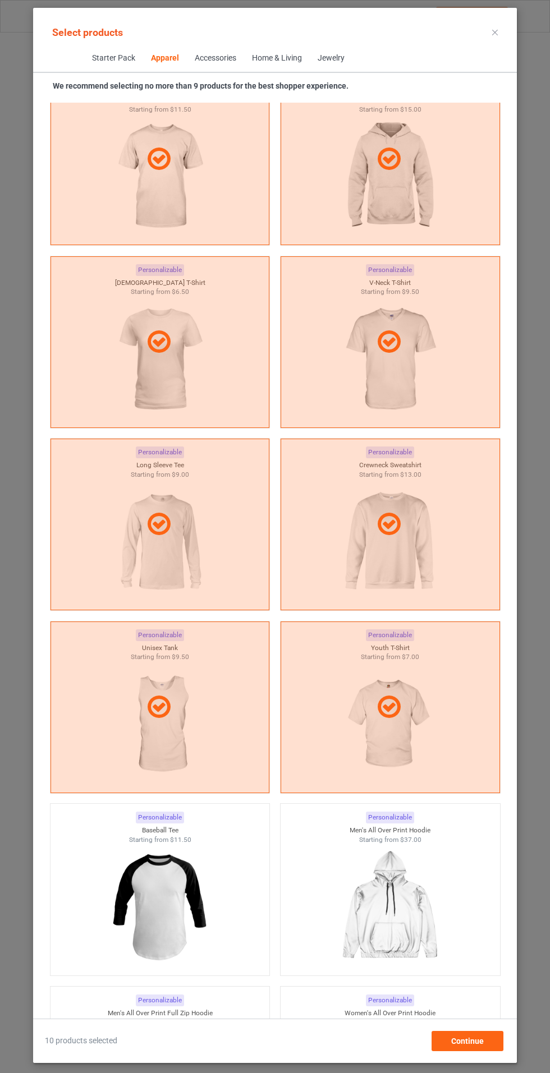
click at [194, 713] on div at bounding box center [160, 707] width 218 height 27
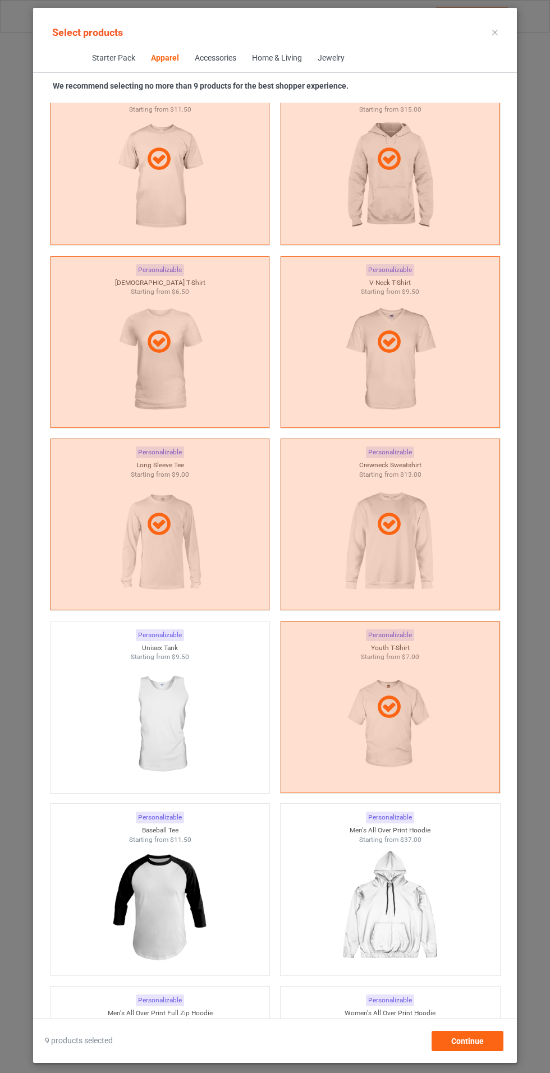
click at [498, 49] on div "Starter Pack Apparel Accessories Home & Living Jewelry" at bounding box center [275, 59] width 484 height 28
click at [495, 32] on icon at bounding box center [495, 33] width 6 height 6
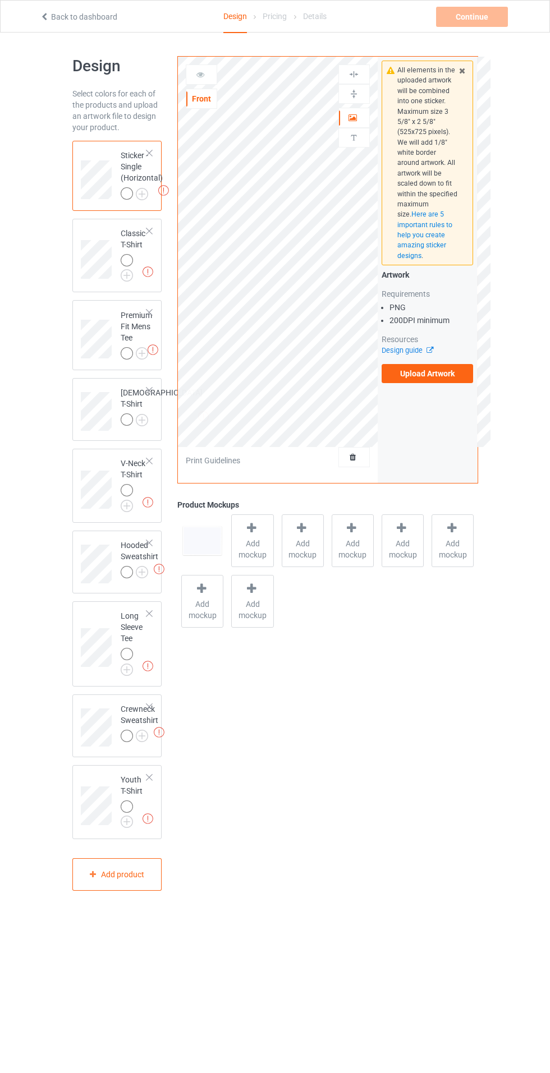
click at [0, 0] on img at bounding box center [0, 0] width 0 height 0
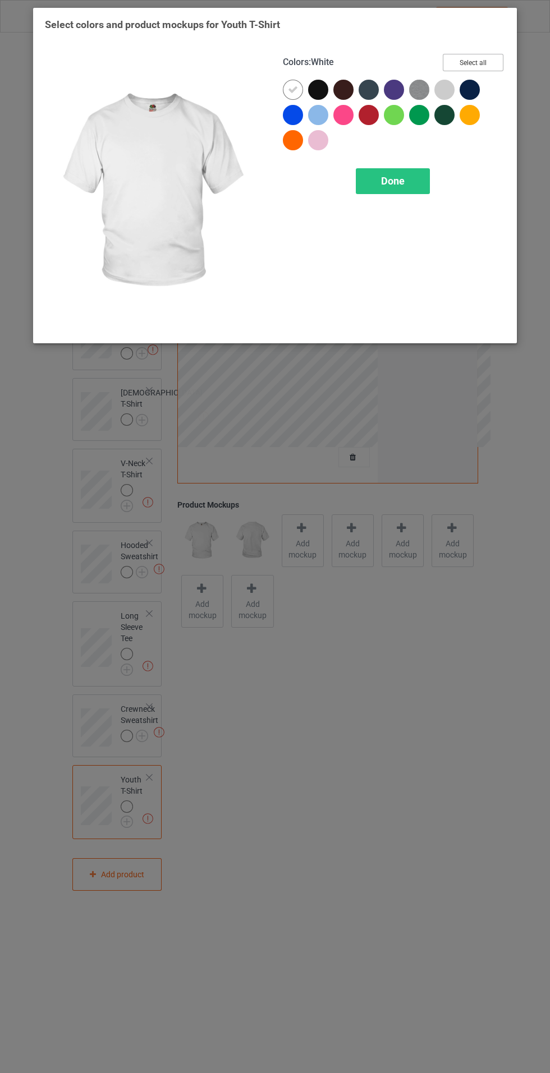
click at [484, 58] on button "Select all" at bounding box center [473, 62] width 61 height 17
click at [400, 185] on span "Done" at bounding box center [393, 181] width 24 height 12
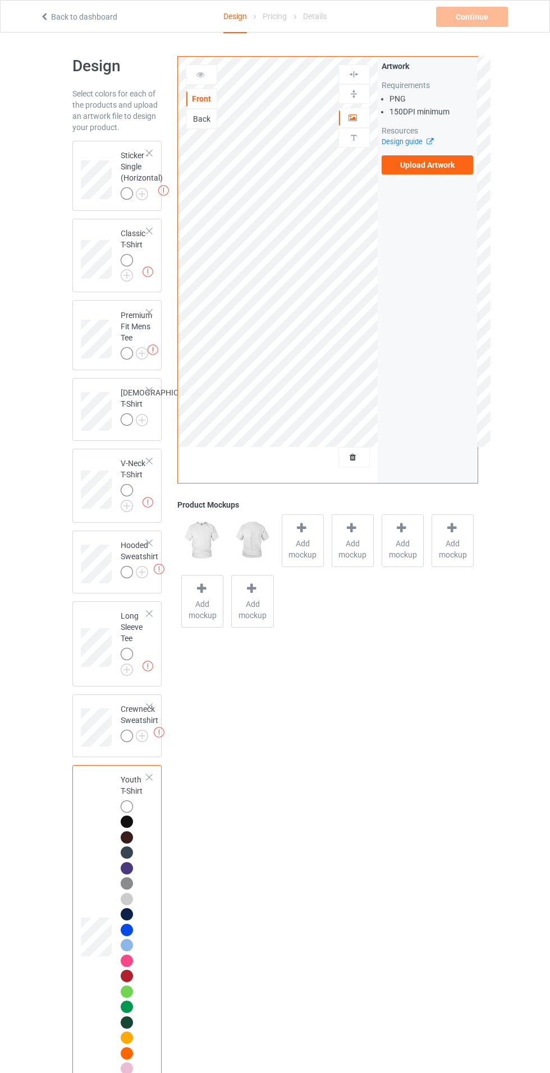
click at [0, 0] on img at bounding box center [0, 0] width 0 height 0
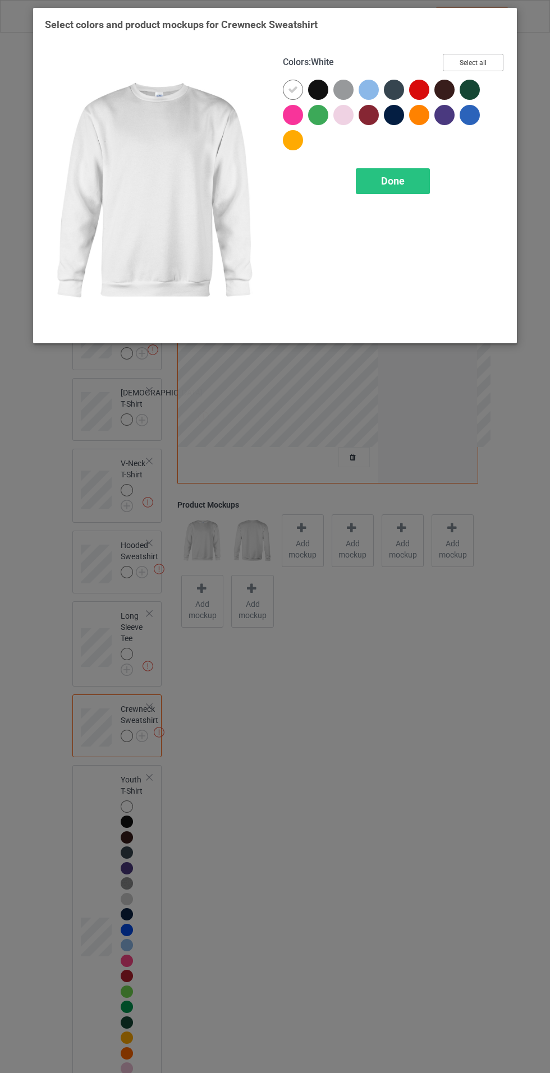
click at [474, 62] on button "Select all" at bounding box center [473, 62] width 61 height 17
click at [373, 181] on div "Done" at bounding box center [393, 181] width 74 height 26
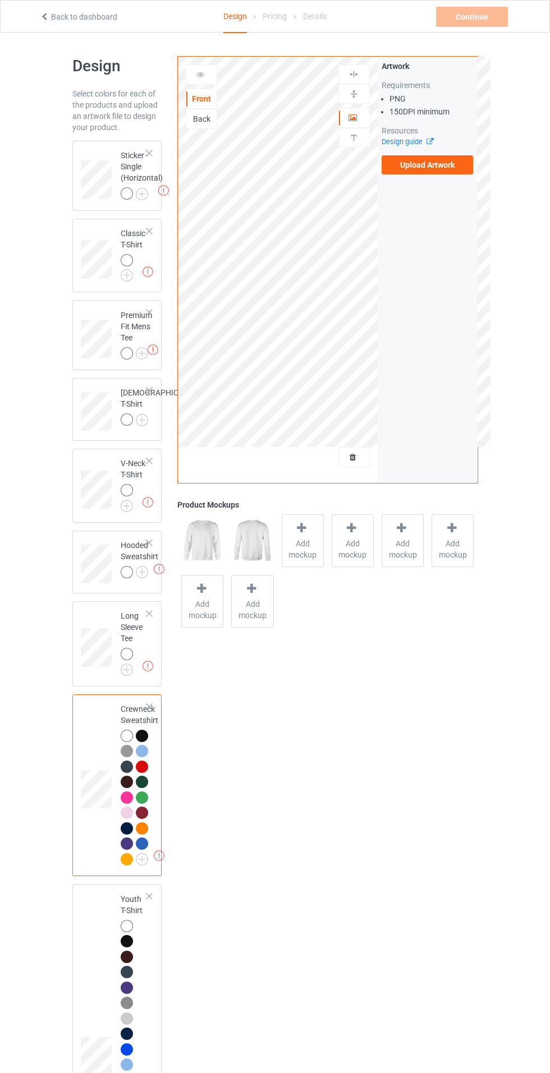
click at [0, 0] on img at bounding box center [0, 0] width 0 height 0
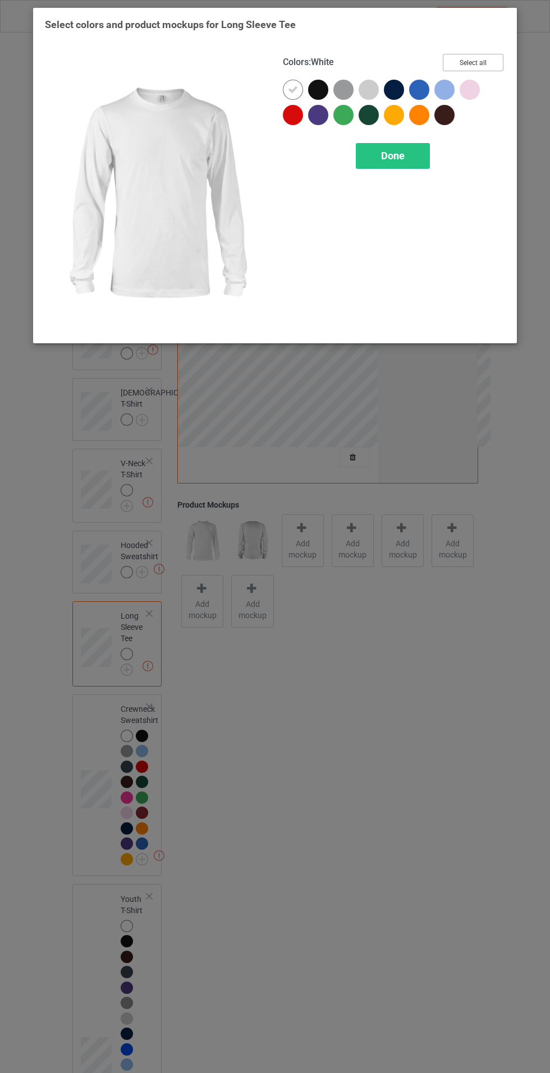
click at [460, 61] on button "Select all" at bounding box center [473, 62] width 61 height 17
click at [371, 144] on div "Done" at bounding box center [393, 156] width 74 height 26
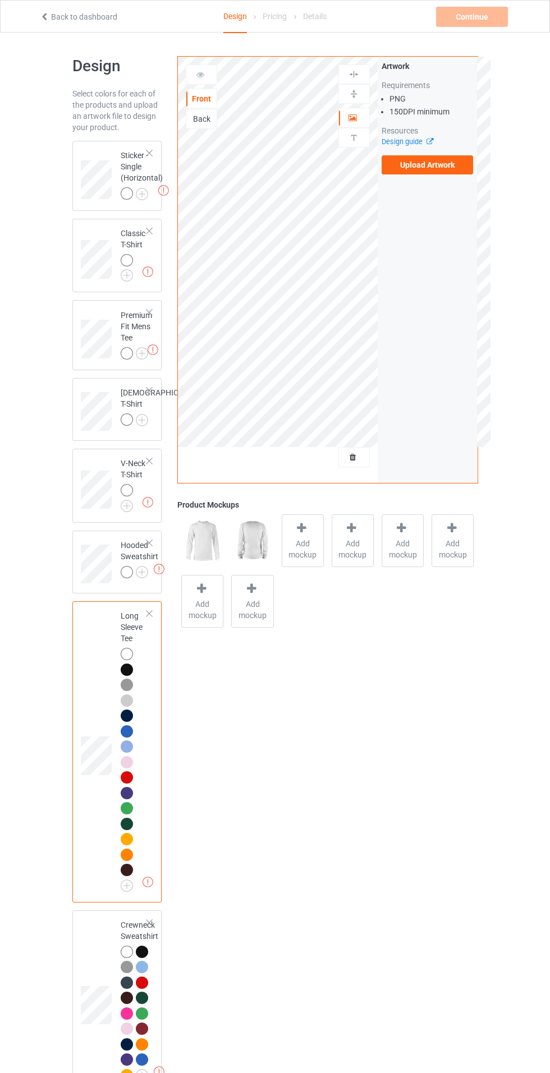
click at [0, 0] on img at bounding box center [0, 0] width 0 height 0
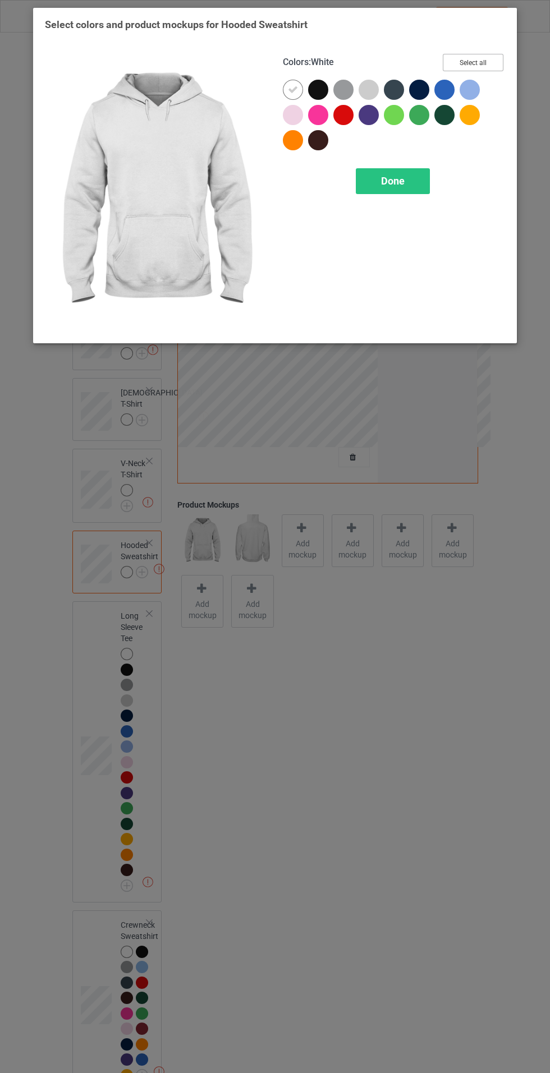
click at [486, 66] on button "Select all" at bounding box center [473, 62] width 61 height 17
click at [422, 189] on div "Done" at bounding box center [393, 181] width 74 height 26
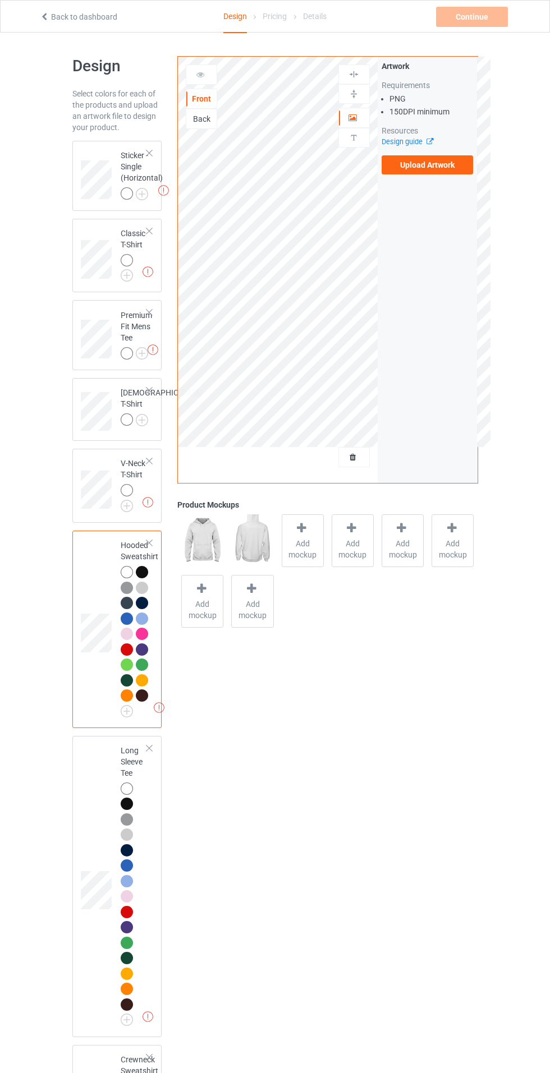
click at [0, 0] on img at bounding box center [0, 0] width 0 height 0
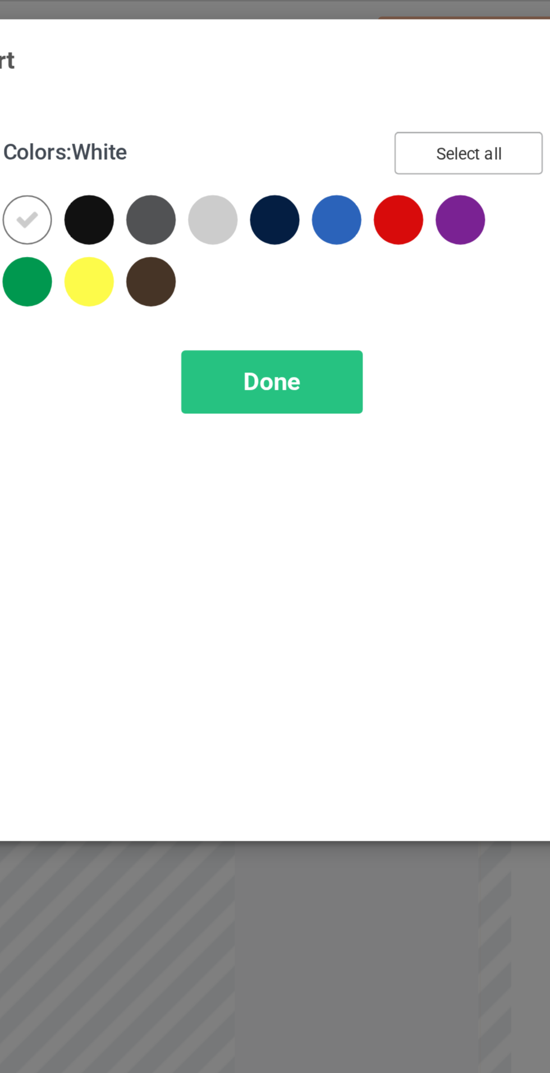
click at [473, 63] on button "Select all" at bounding box center [473, 62] width 61 height 17
click at [373, 156] on div "Done" at bounding box center [393, 156] width 74 height 26
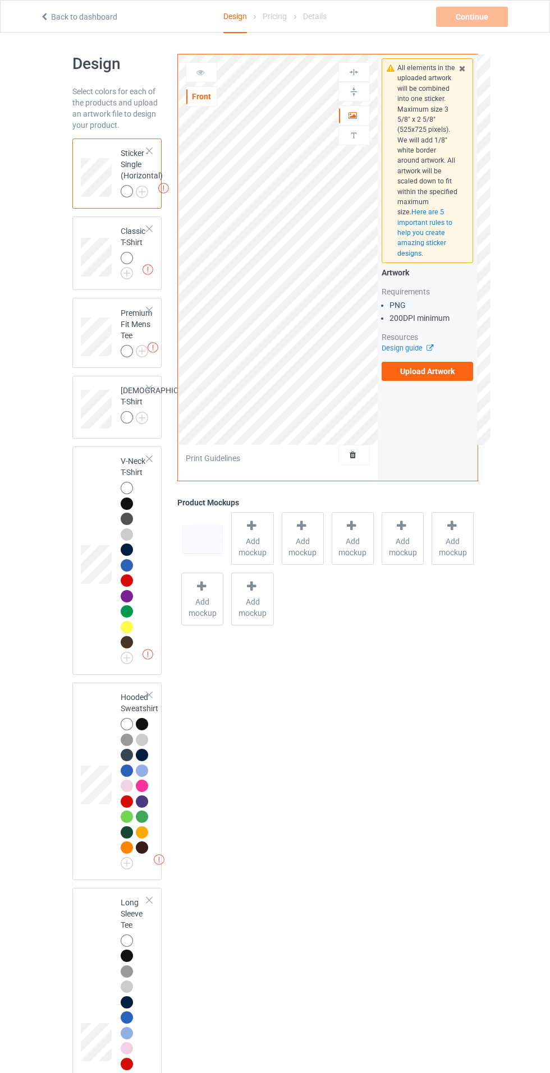
scroll to position [20, 0]
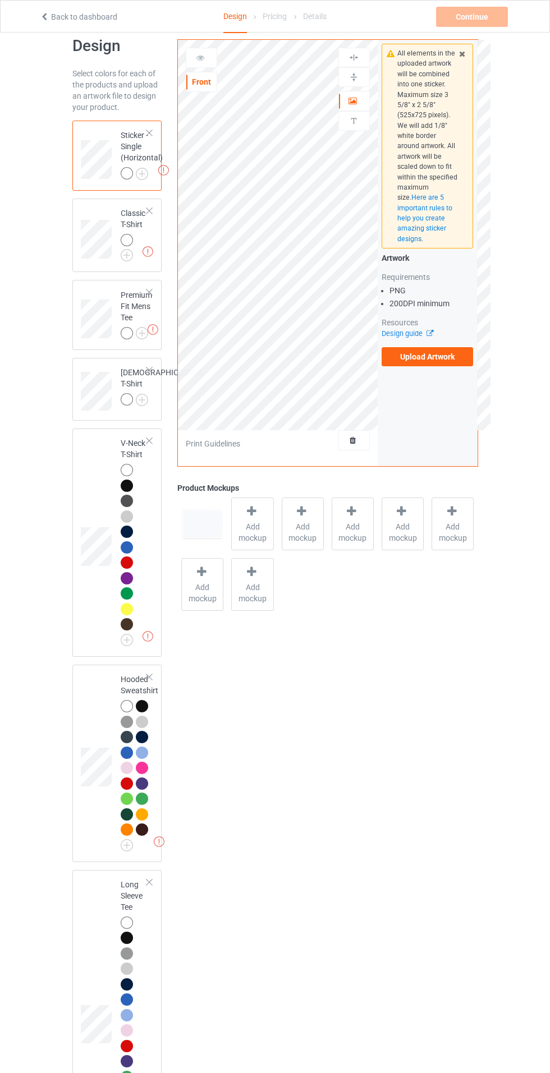
click at [0, 0] on img at bounding box center [0, 0] width 0 height 0
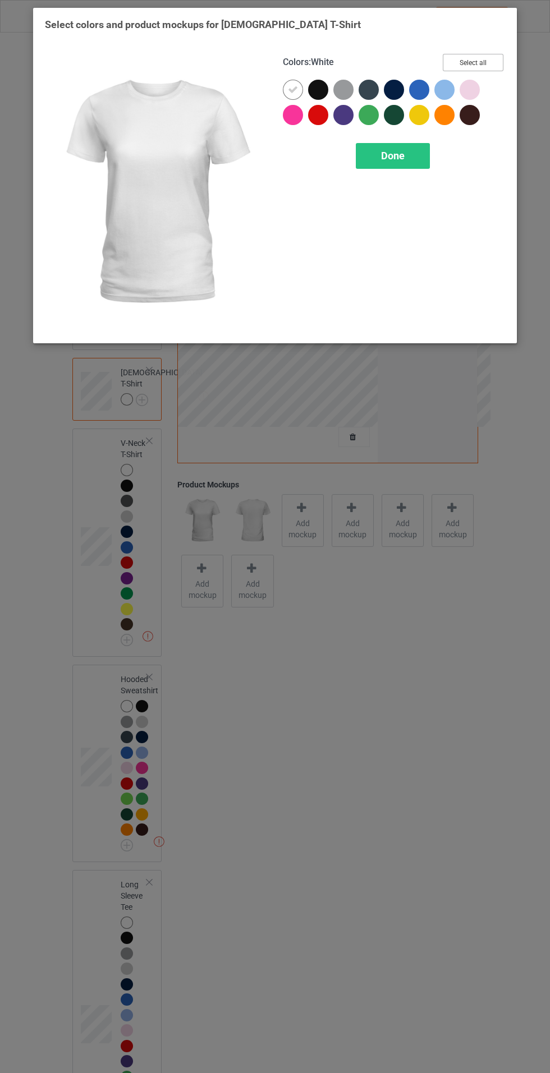
click at [493, 54] on button "Select all" at bounding box center [473, 62] width 61 height 17
click at [417, 159] on div "Done" at bounding box center [393, 156] width 74 height 26
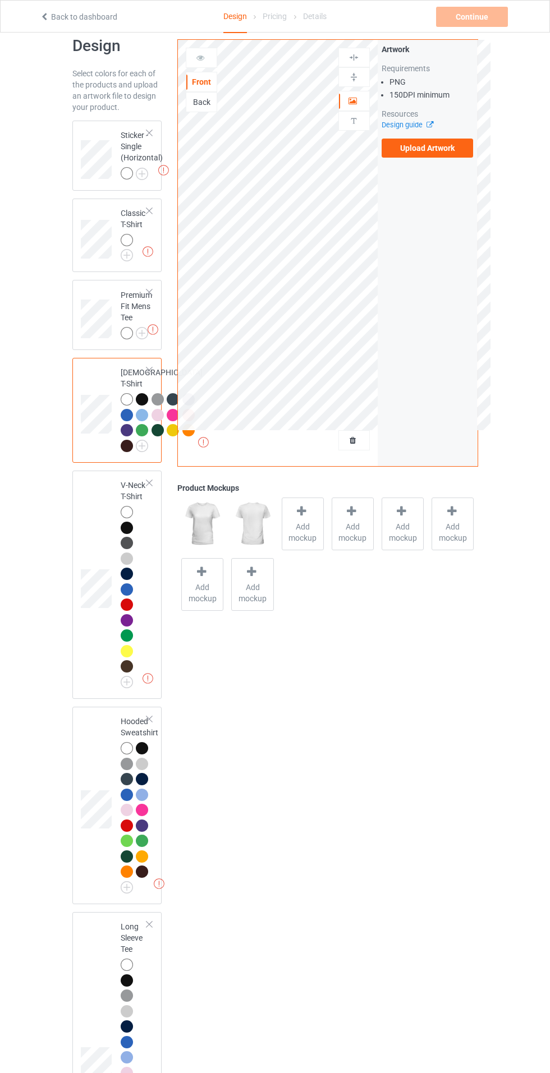
click at [0, 0] on img at bounding box center [0, 0] width 0 height 0
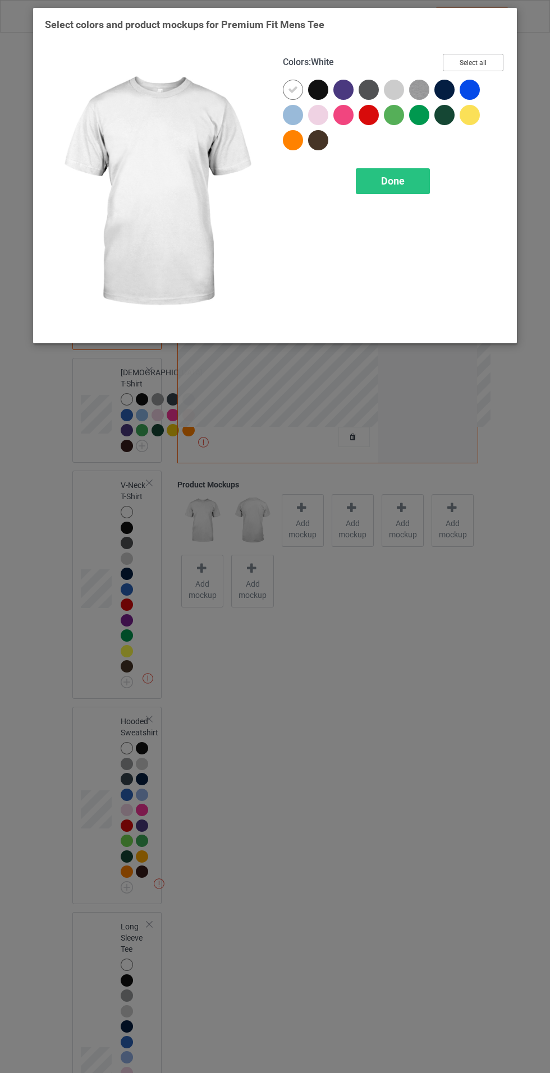
click at [495, 59] on button "Select all" at bounding box center [473, 62] width 61 height 17
click at [422, 183] on div "Done" at bounding box center [393, 181] width 74 height 26
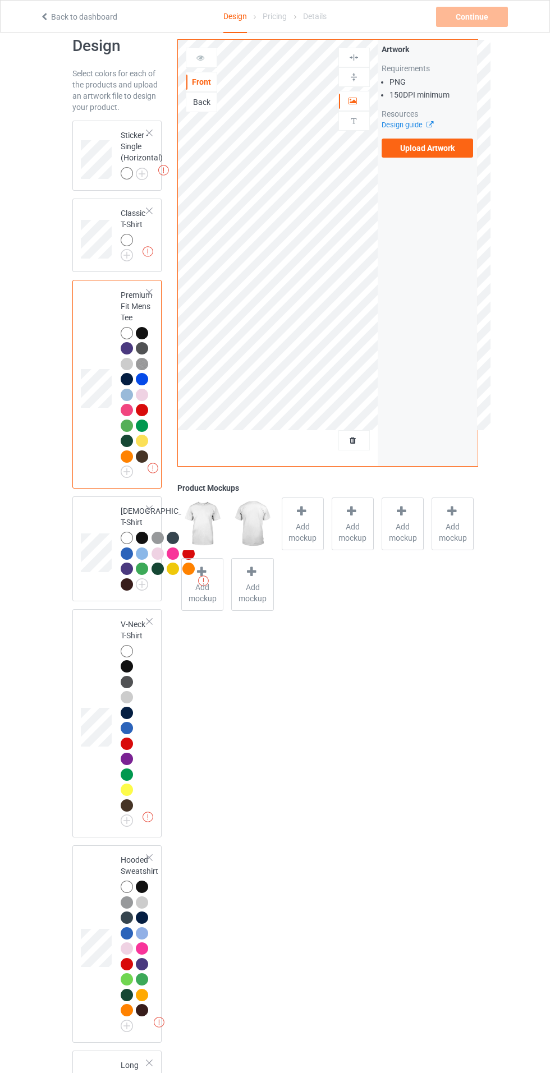
click at [0, 0] on img at bounding box center [0, 0] width 0 height 0
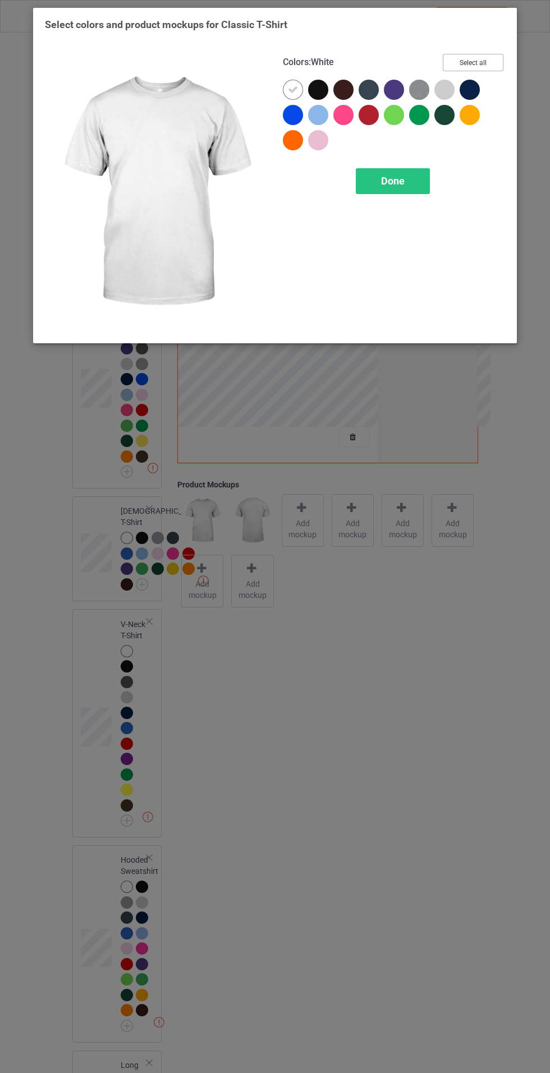
click at [495, 70] on button "Select all" at bounding box center [473, 62] width 61 height 17
click at [408, 180] on div "Done" at bounding box center [393, 181] width 74 height 26
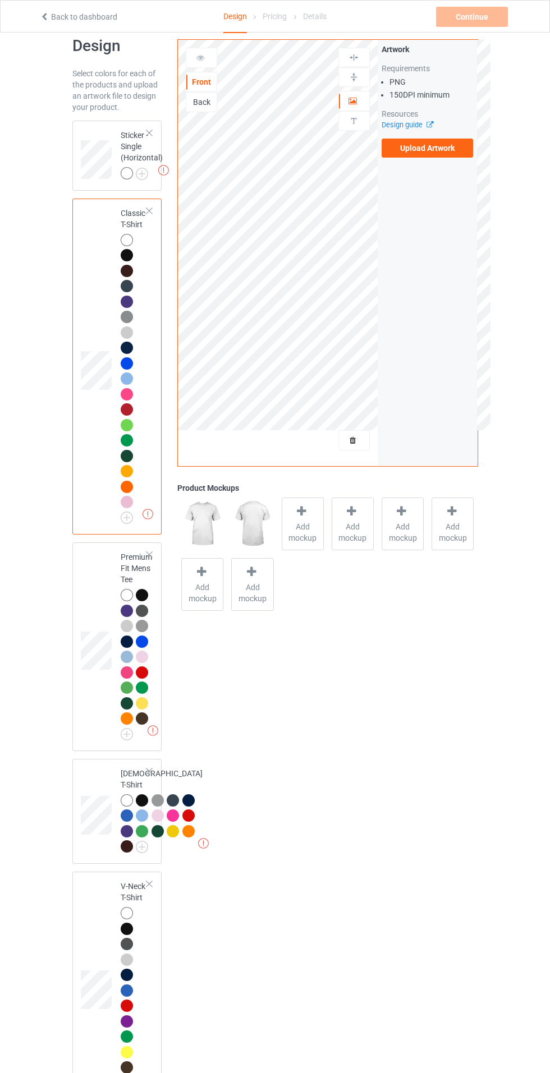
click at [450, 149] on label "Upload Artwork" at bounding box center [428, 148] width 92 height 19
click at [0, 0] on input "Upload Artwork" at bounding box center [0, 0] width 0 height 0
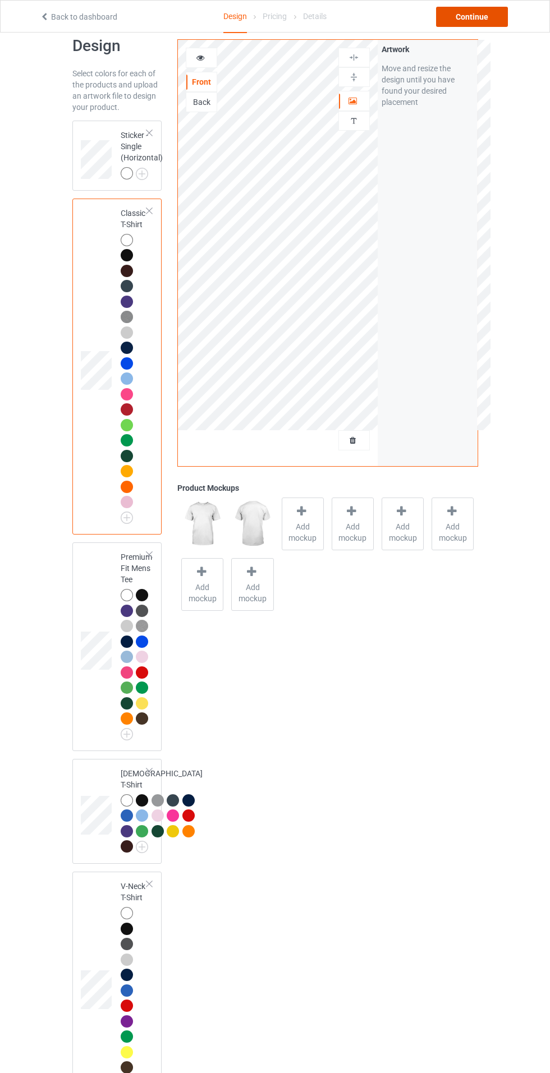
click at [466, 10] on div "Continue" at bounding box center [472, 17] width 72 height 20
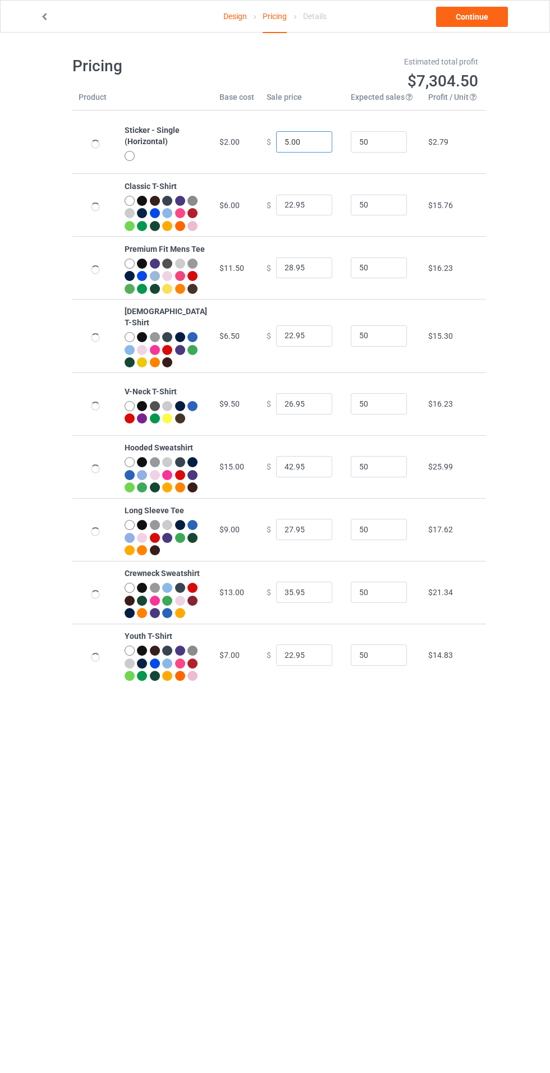
click at [278, 140] on input "5.00" at bounding box center [304, 141] width 56 height 21
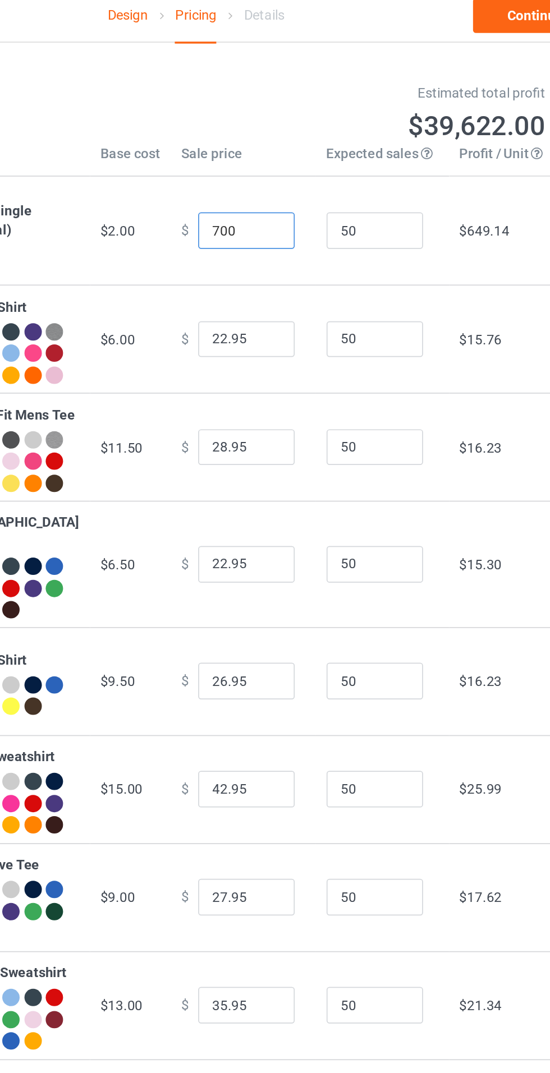
type input "7.00"
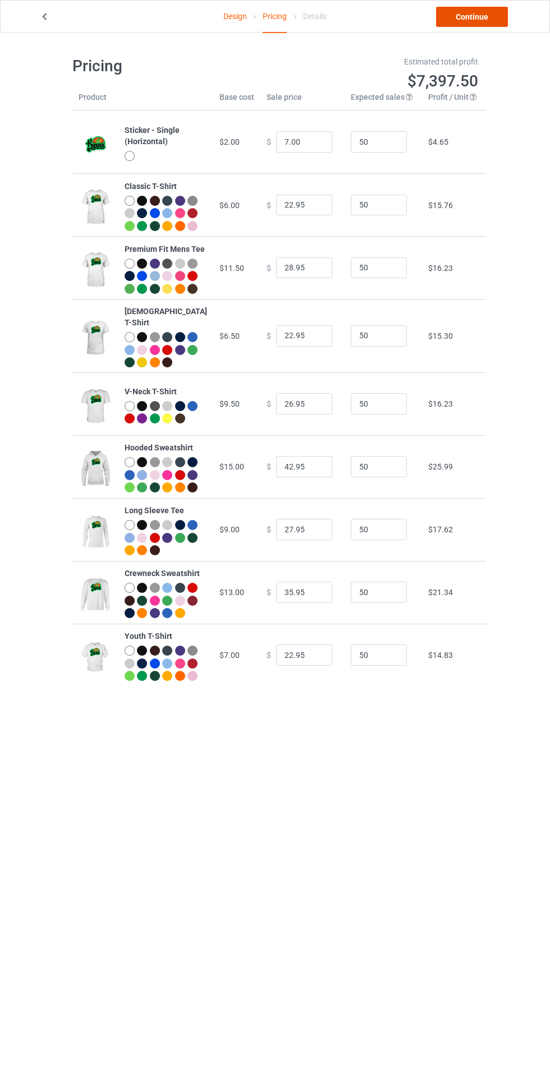
click at [452, 13] on link "Continue" at bounding box center [472, 17] width 72 height 20
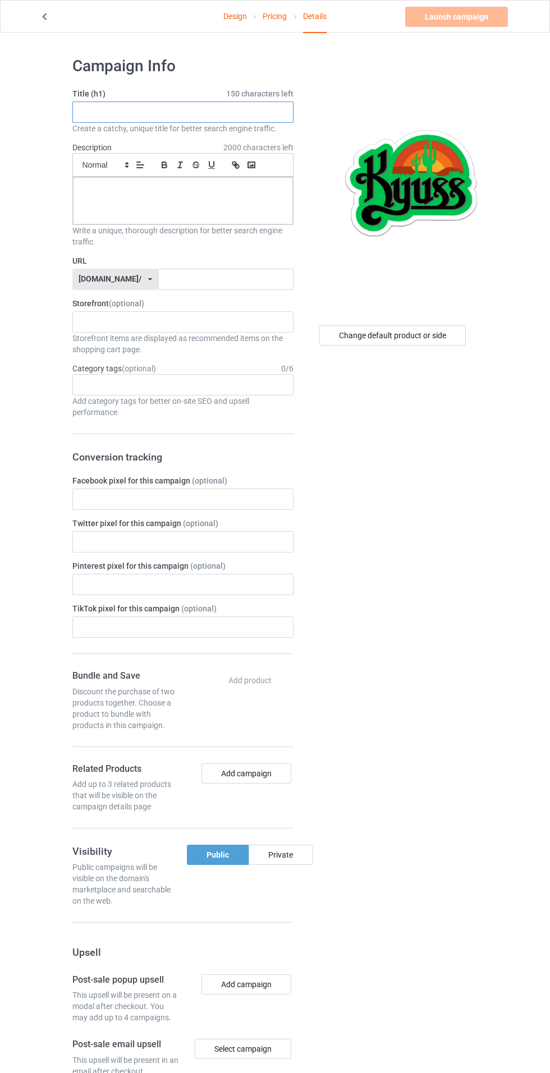
click at [191, 114] on input "text" at bounding box center [182, 112] width 221 height 21
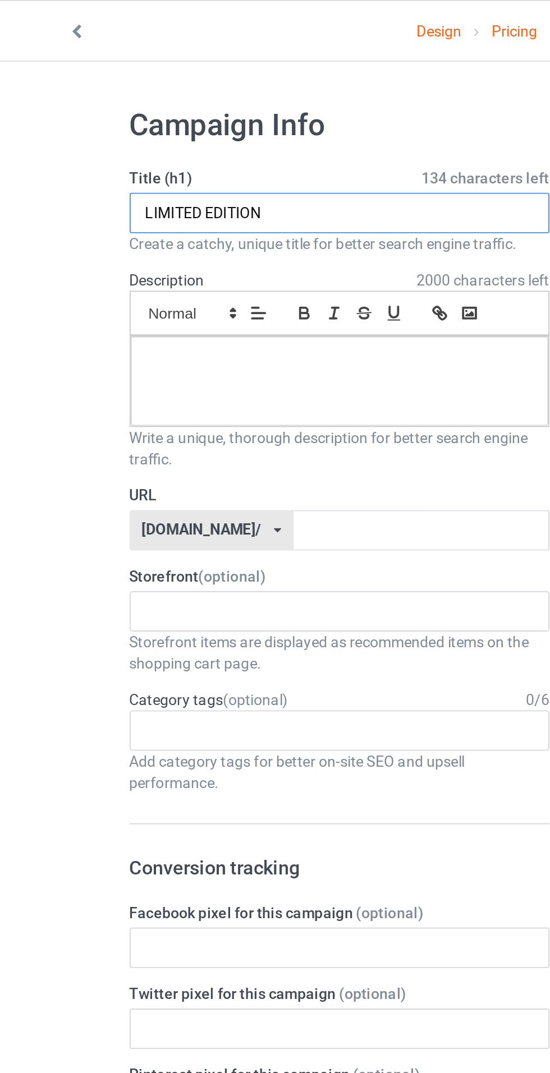
type input "LIMITED EDITION"
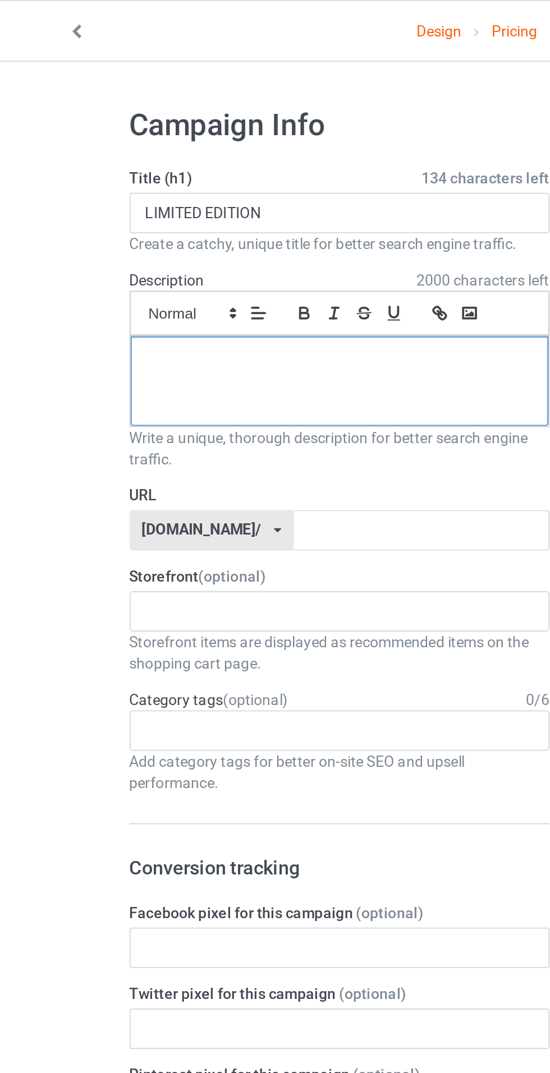
click at [94, 208] on div at bounding box center [183, 200] width 220 height 47
click at [166, 279] on input "text" at bounding box center [226, 279] width 135 height 21
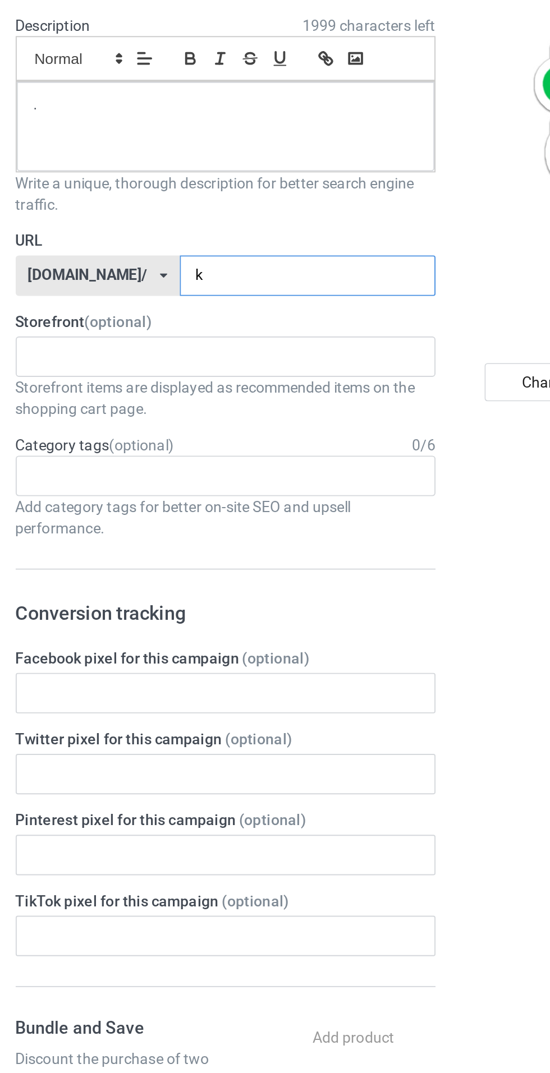
type input "ky"
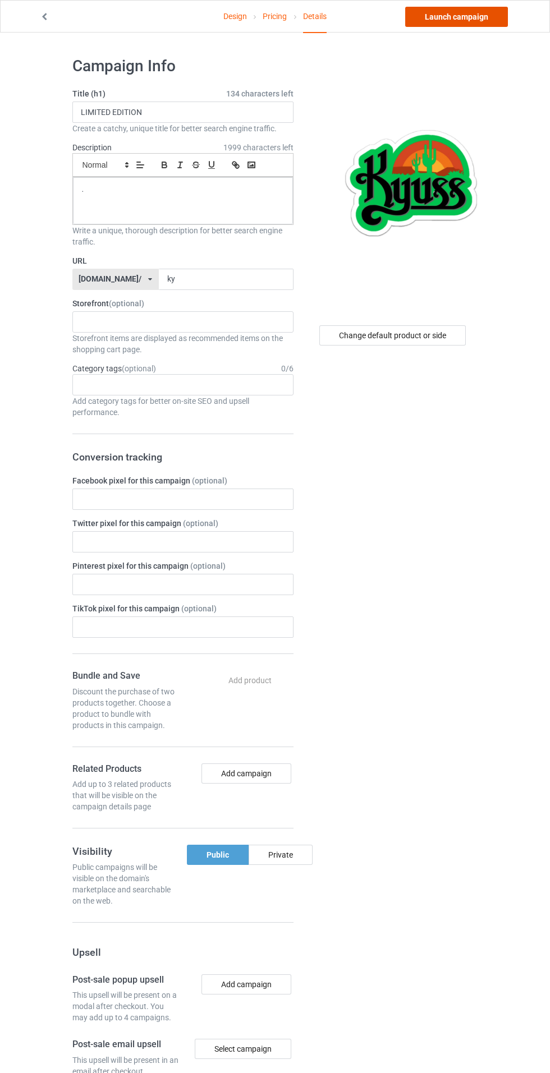
click at [493, 9] on link "Launch campaign" at bounding box center [456, 17] width 103 height 20
